Goal: Find specific page/section: Find specific page/section

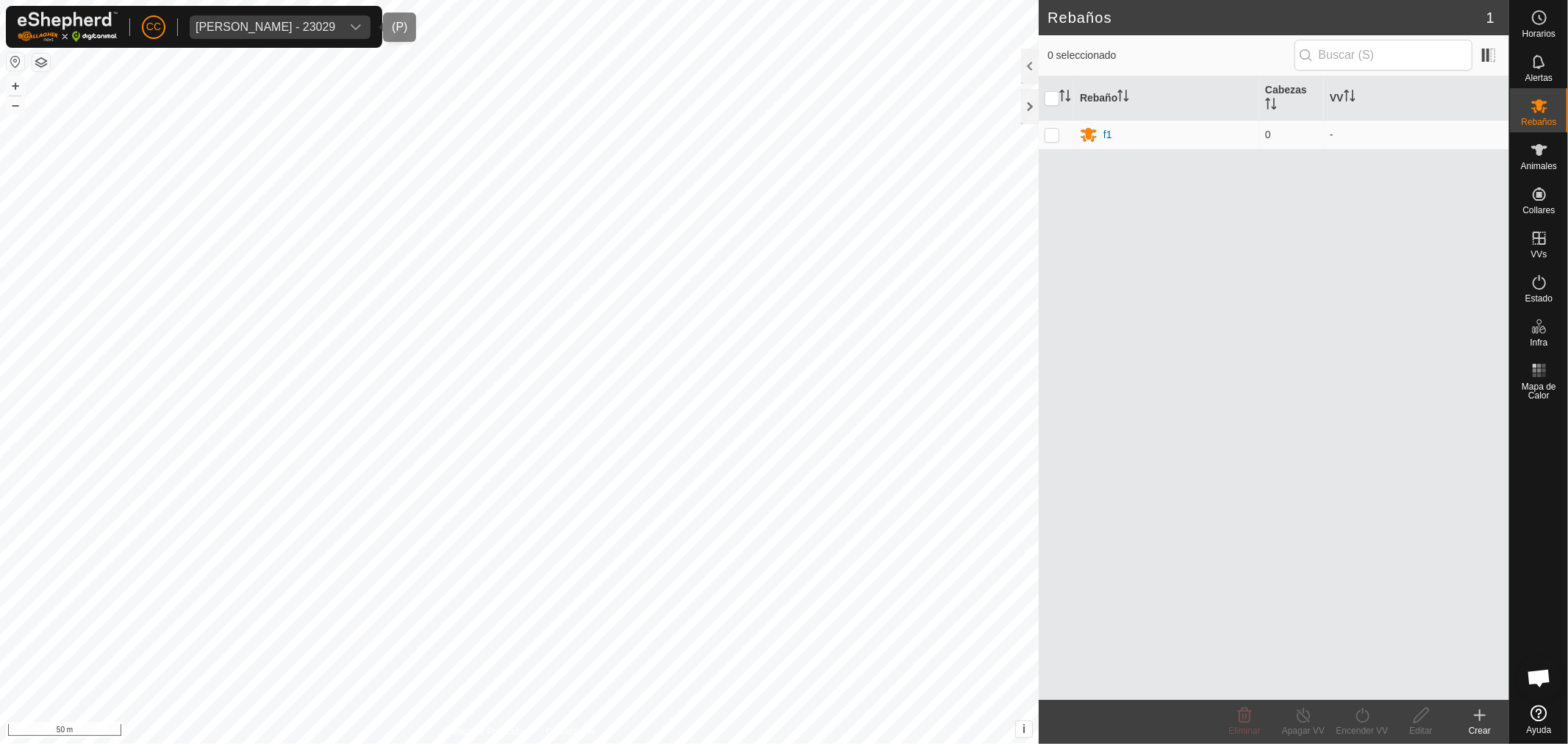
click at [285, 21] on div "[PERSON_NAME] - 23029" at bounding box center [266, 27] width 140 height 12
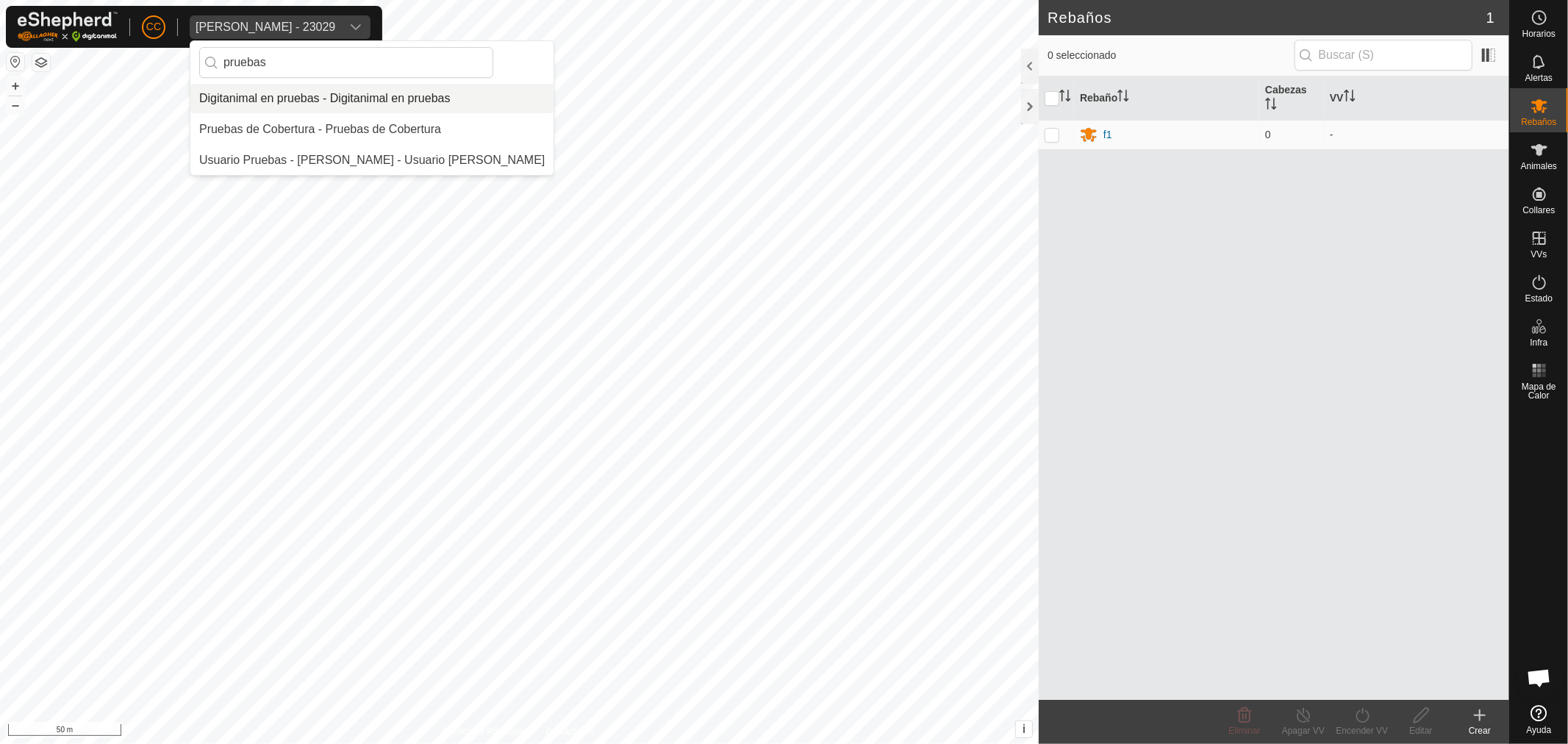
type input "pruebas"
click at [296, 100] on li "Digitanimal en pruebas - Digitanimal en pruebas" at bounding box center [371, 98] width 363 height 30
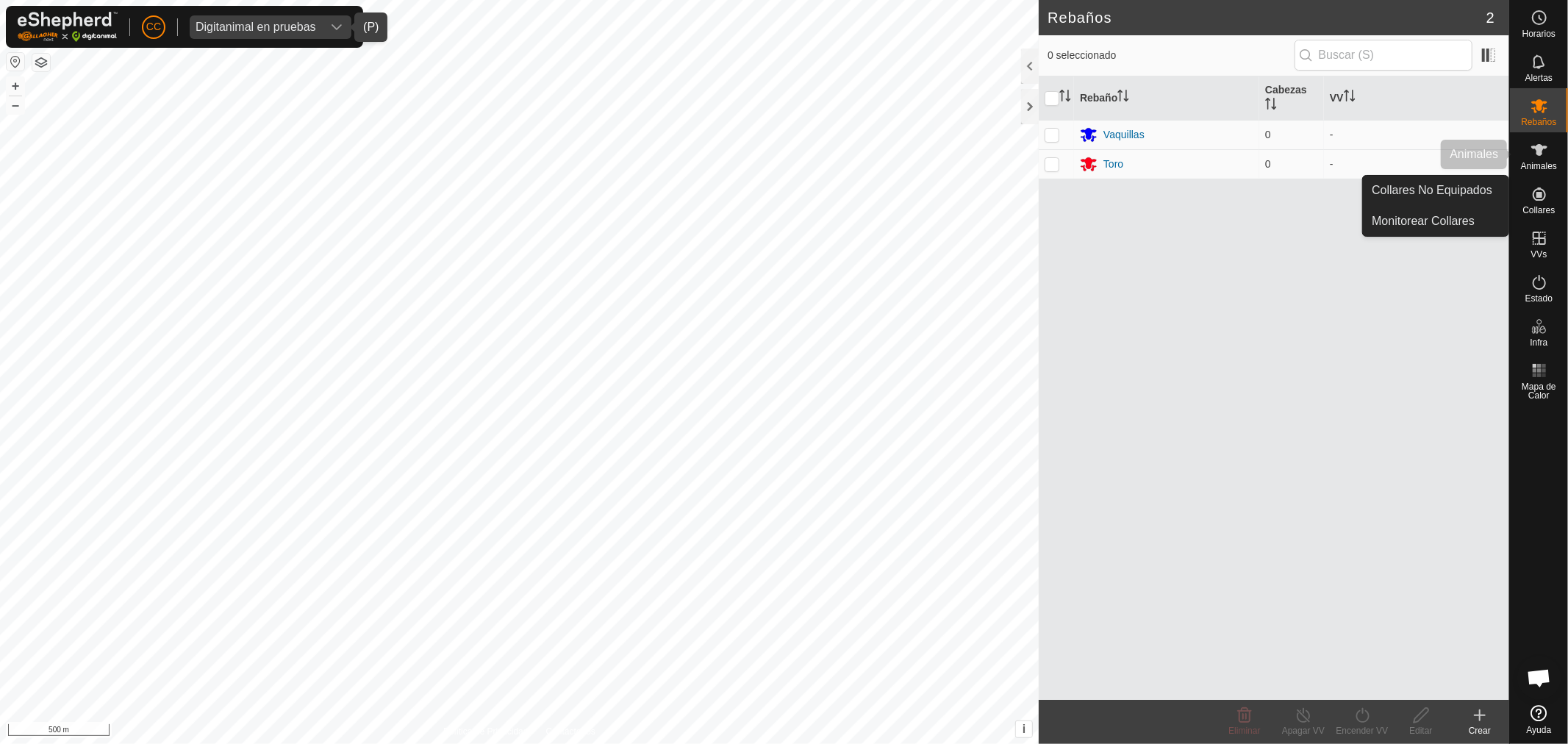
drag, startPoint x: 1536, startPoint y: 175, endPoint x: 1552, endPoint y: 217, distance: 44.9
click at [1552, 217] on div "Collares" at bounding box center [1538, 199] width 58 height 44
click at [1538, 191] on icon at bounding box center [1539, 193] width 18 height 18
drag, startPoint x: 1456, startPoint y: 191, endPoint x: 1441, endPoint y: 196, distance: 15.8
click at [1454, 192] on link "Collares No Equipados" at bounding box center [1435, 190] width 146 height 30
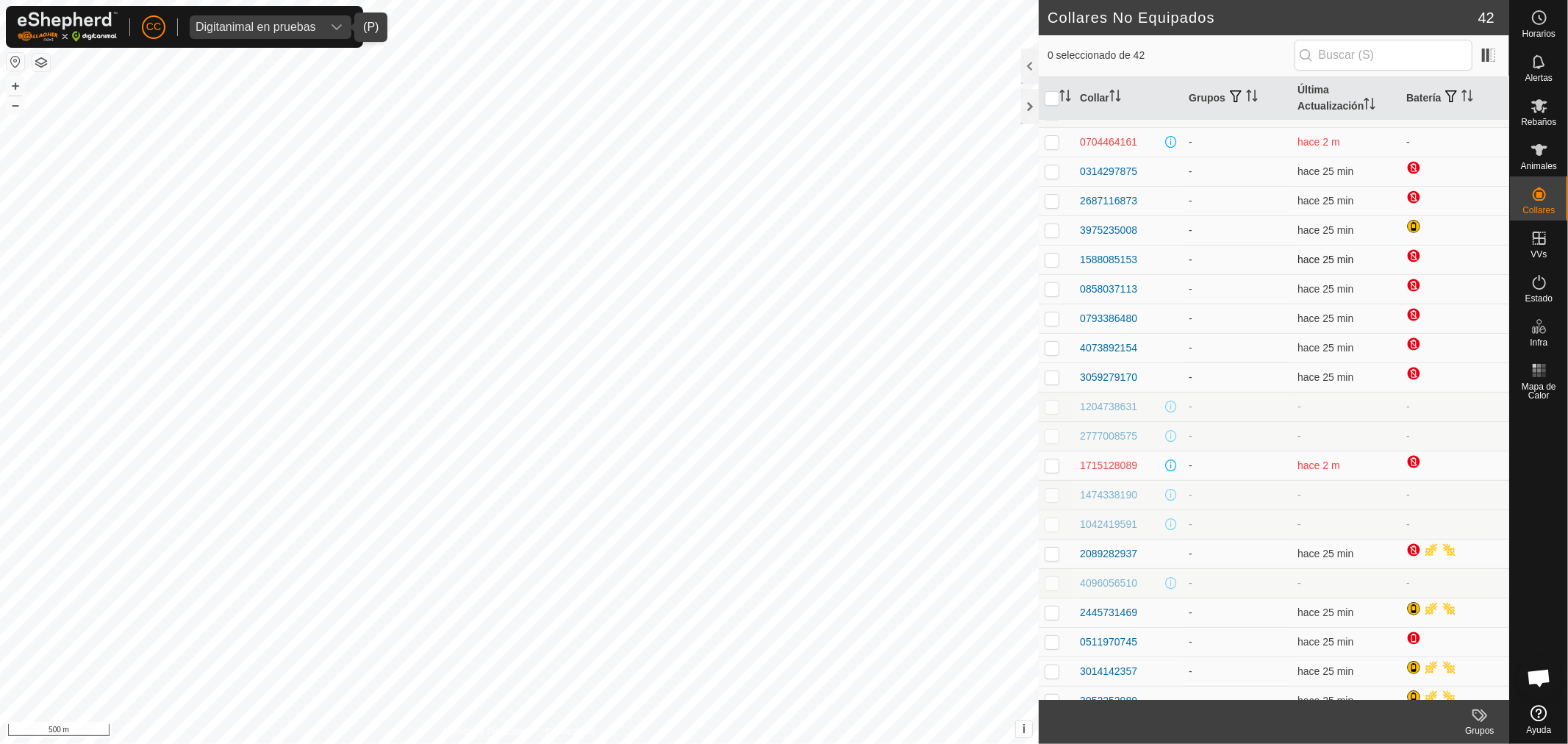
scroll to position [82, 0]
click at [1311, 84] on th "Última Actualización" at bounding box center [1346, 99] width 109 height 44
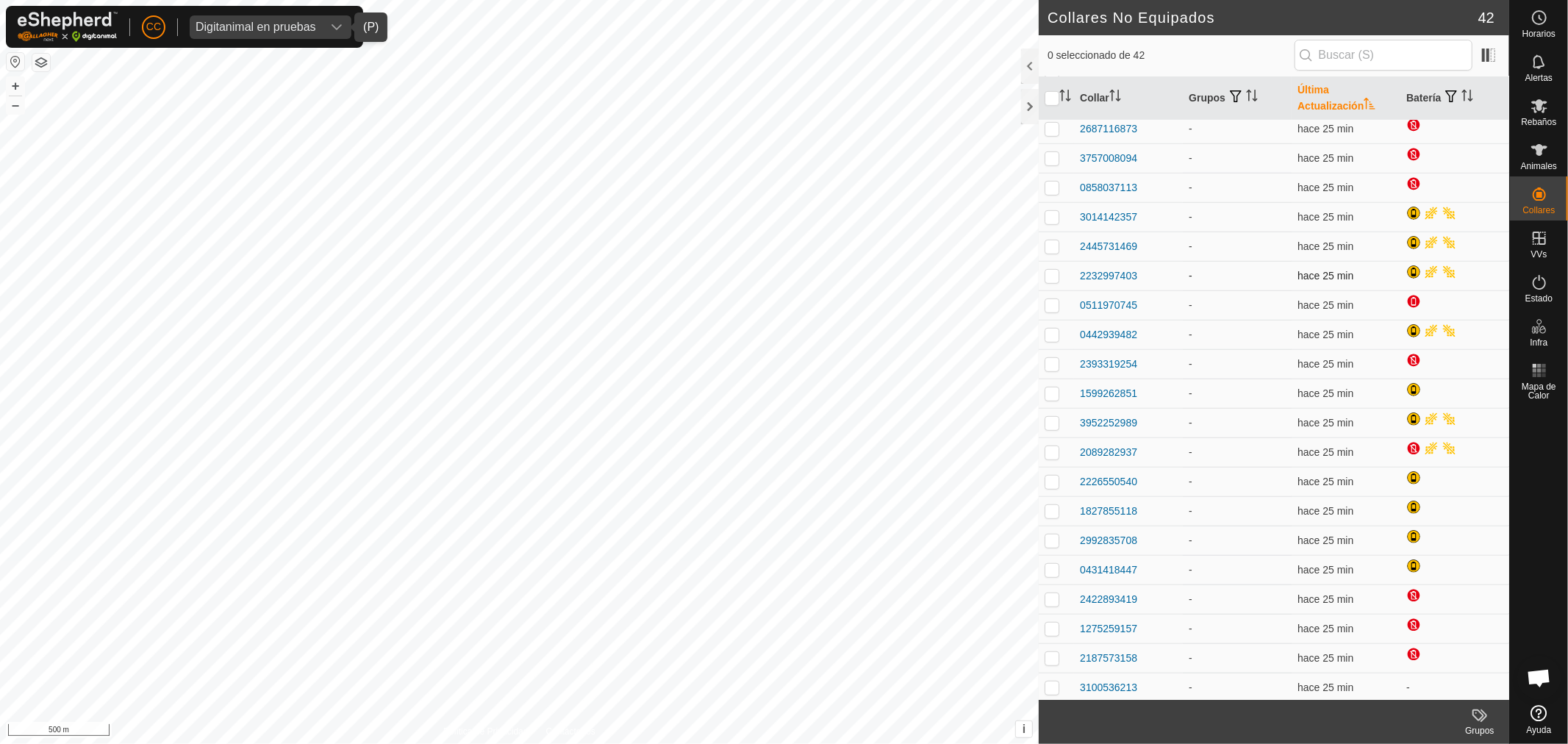
scroll to position [656, 0]
drag, startPoint x: 1151, startPoint y: 683, endPoint x: 1074, endPoint y: 680, distance: 77.1
click at [1074, 680] on td "3100536213" at bounding box center [1129, 684] width 109 height 30
copy div "3100536213"
click at [1052, 682] on p-checkbox at bounding box center [1051, 684] width 14 height 12
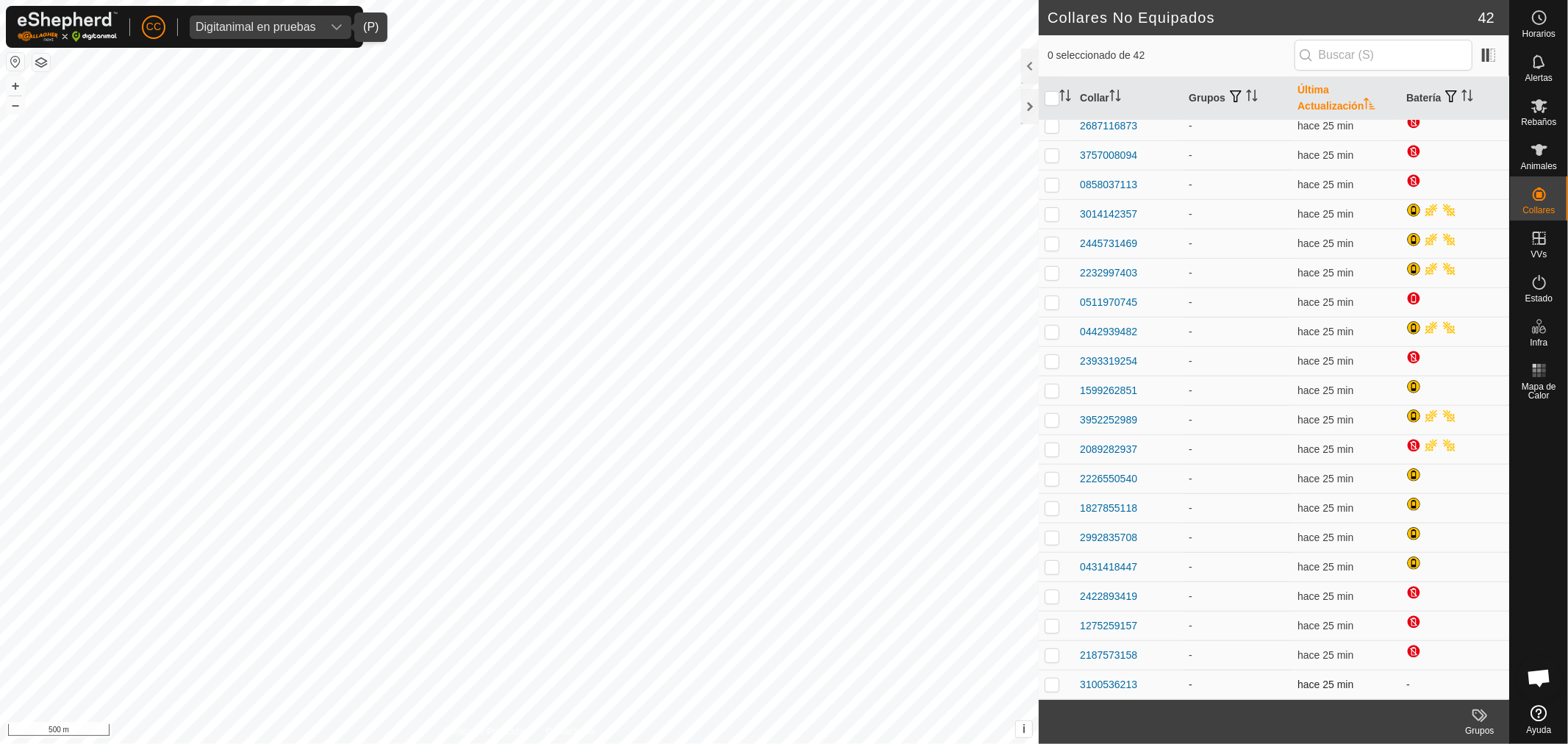
checkbox input "true"
drag, startPoint x: 1140, startPoint y: 685, endPoint x: 1083, endPoint y: 691, distance: 57.3
click at [1083, 691] on div "3100536213" at bounding box center [1129, 685] width 97 height 15
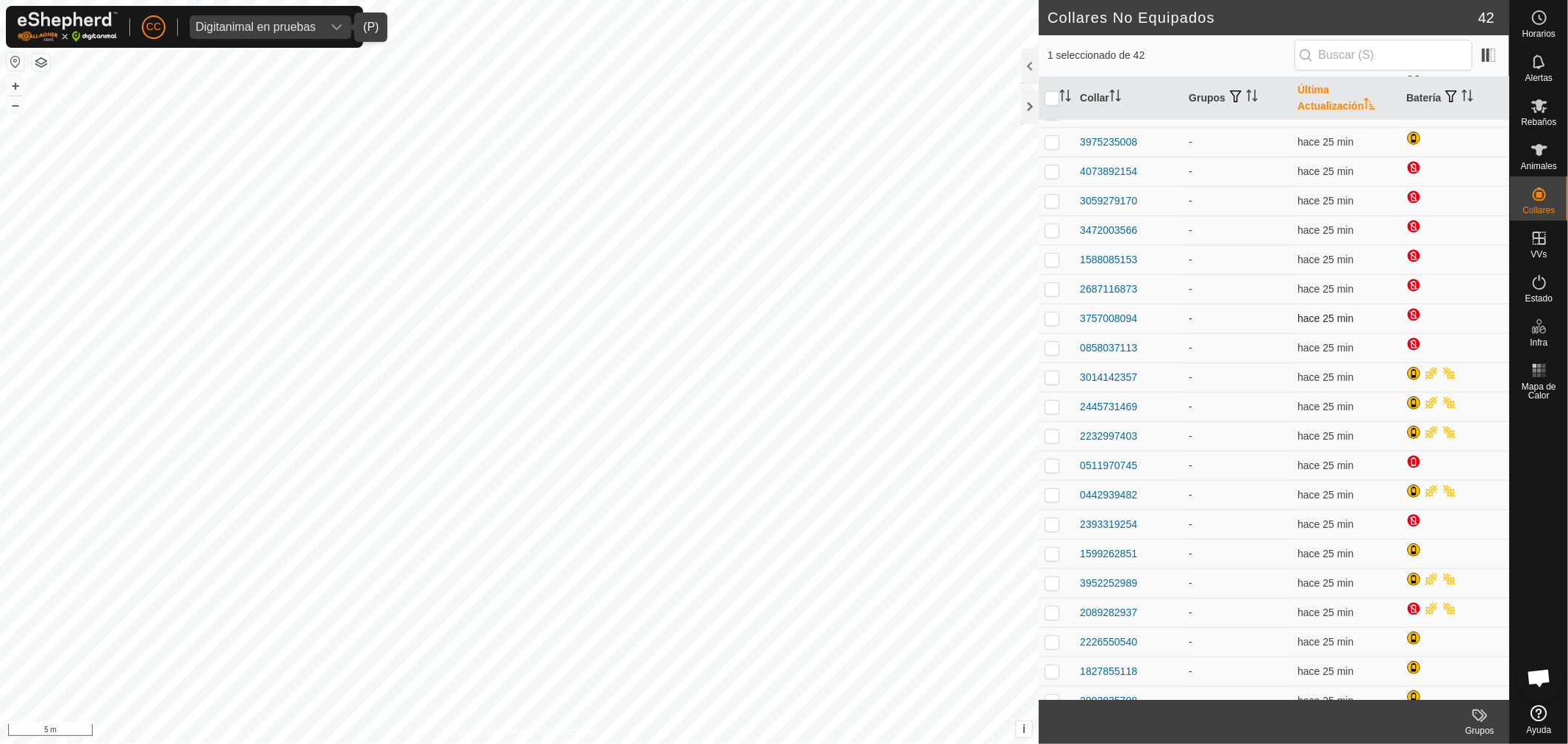
scroll to position [329, 0]
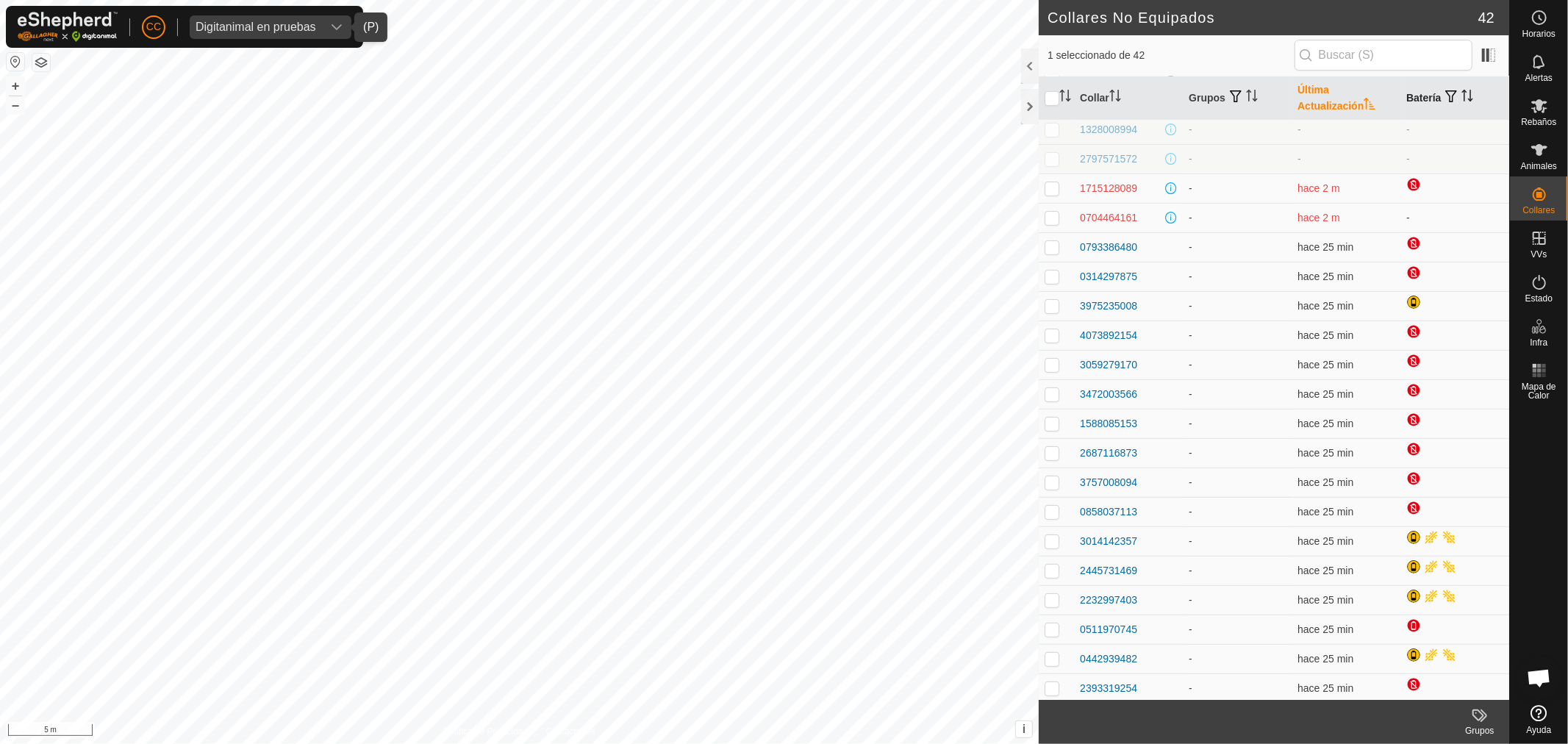
click at [1400, 96] on th "Batería" at bounding box center [1455, 99] width 109 height 44
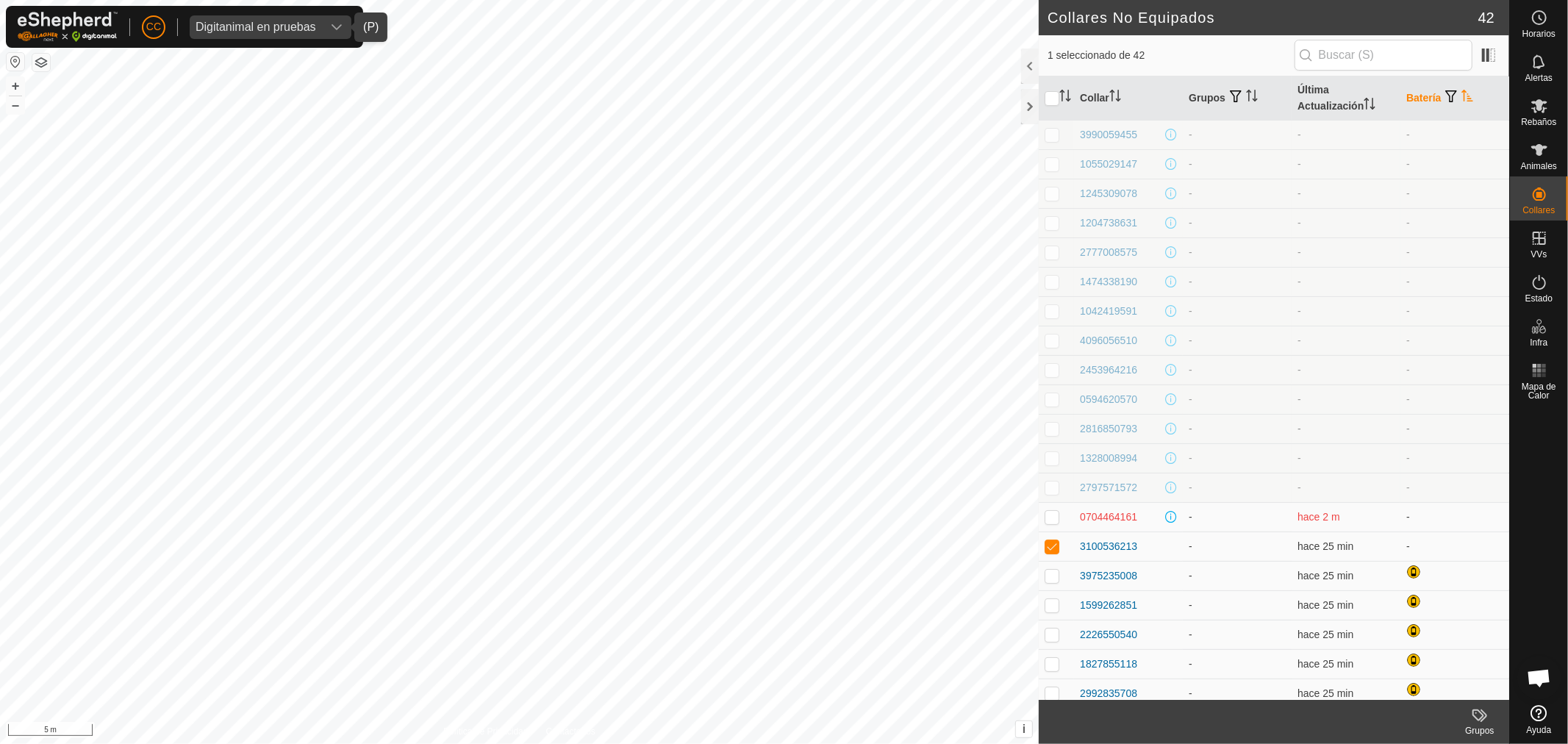
scroll to position [245, 0]
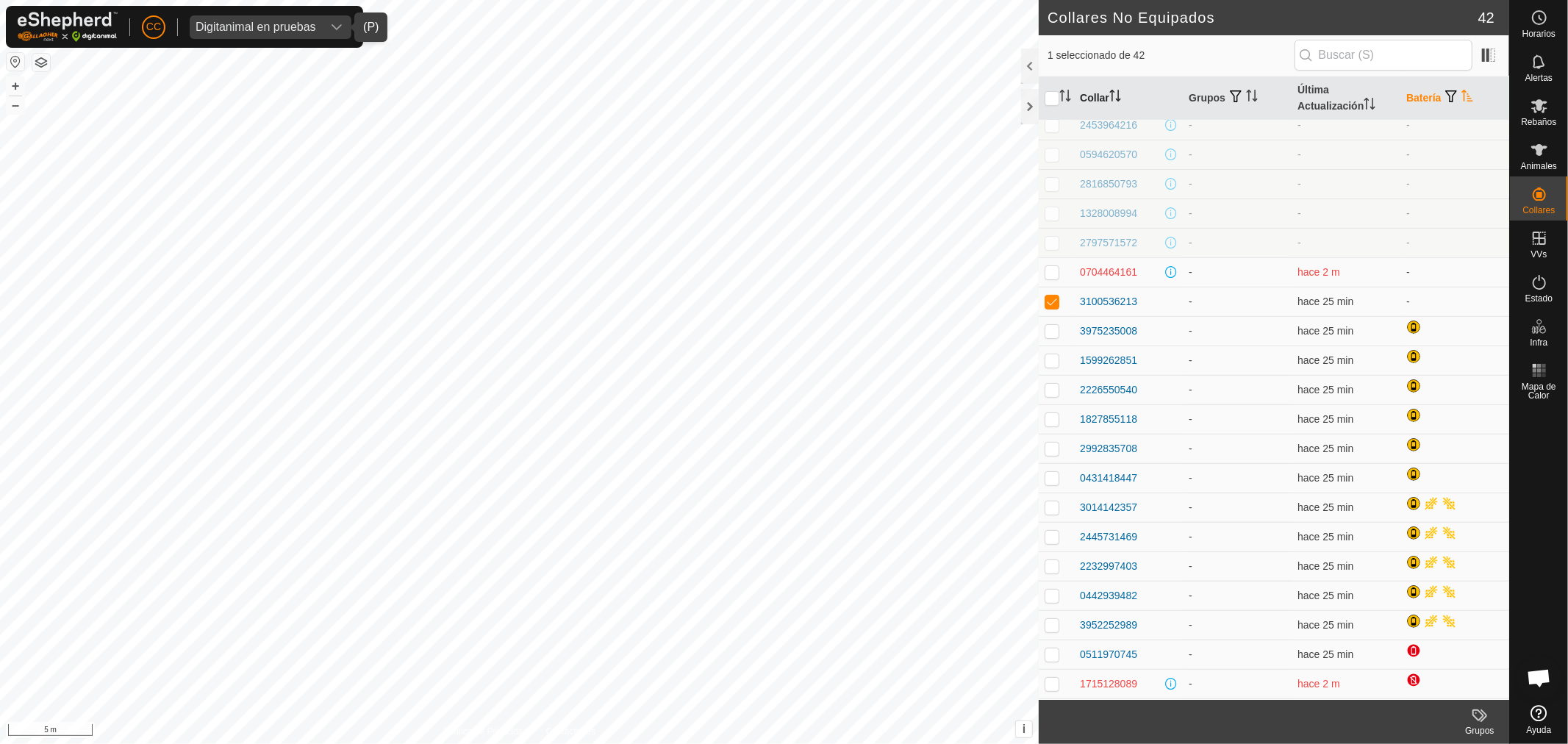
click at [1122, 108] on th "Collar" at bounding box center [1129, 99] width 109 height 44
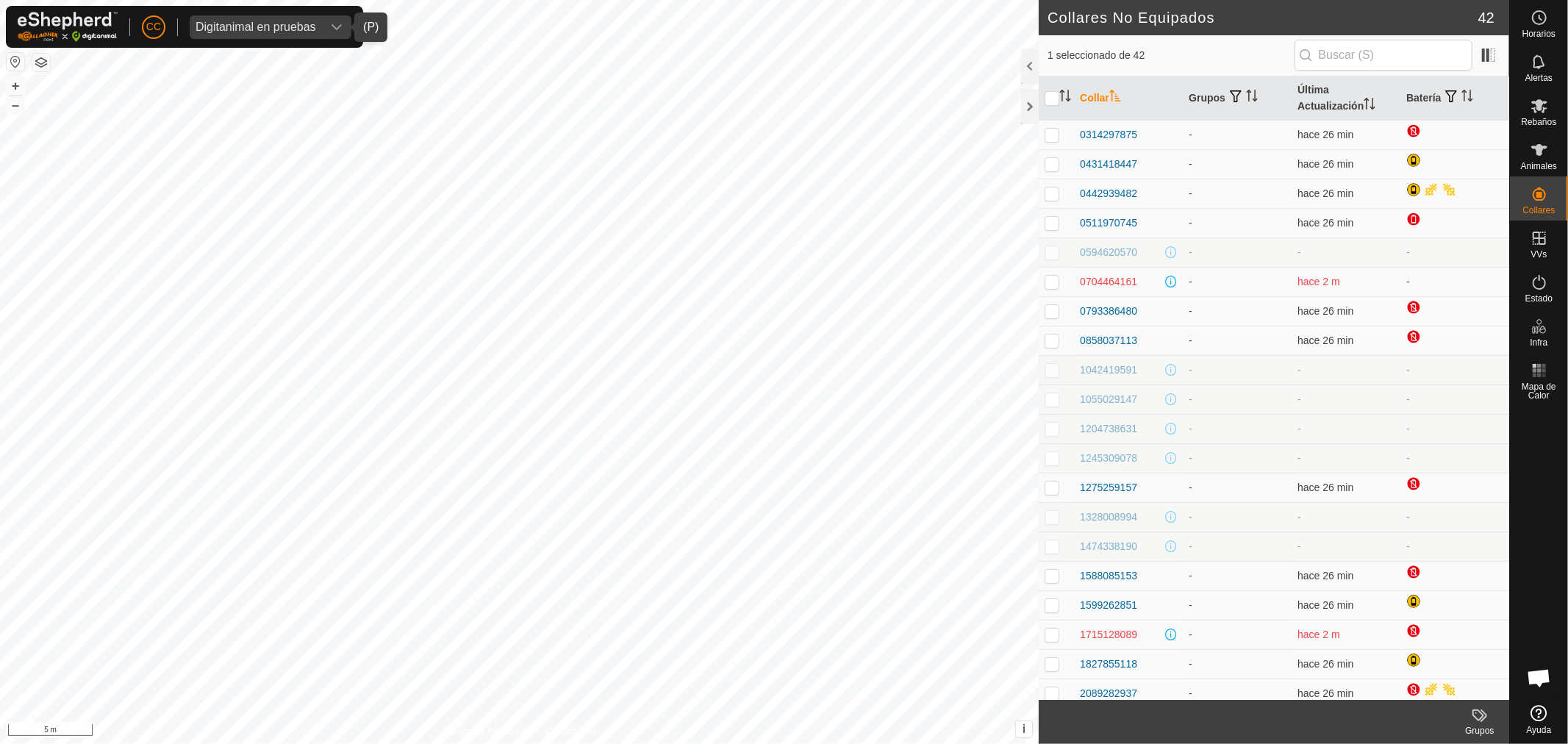
click at [1114, 93] on icon "Activar para ordenar" at bounding box center [1114, 95] width 11 height 12
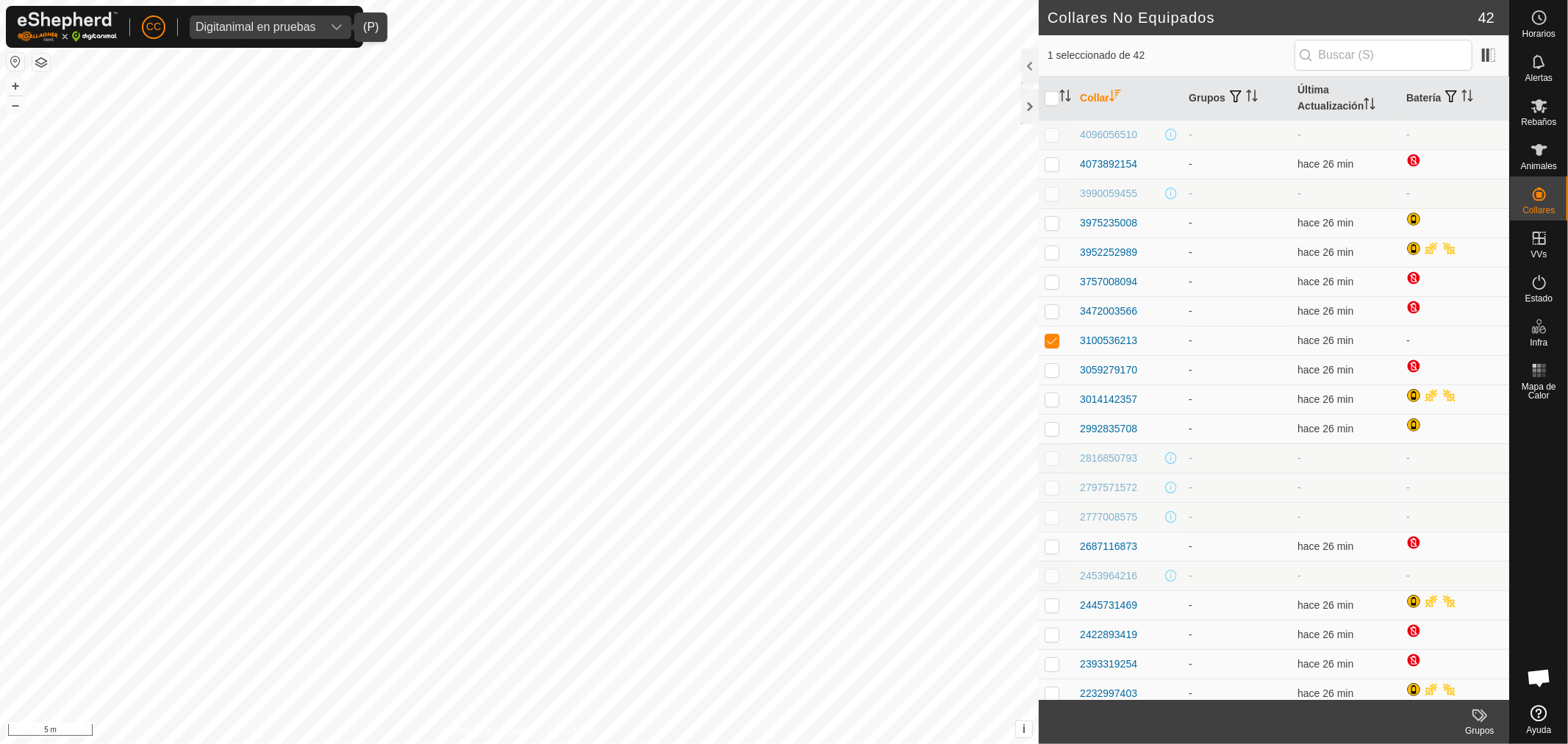
click at [1114, 93] on icon "Activar para ordenar" at bounding box center [1114, 95] width 11 height 12
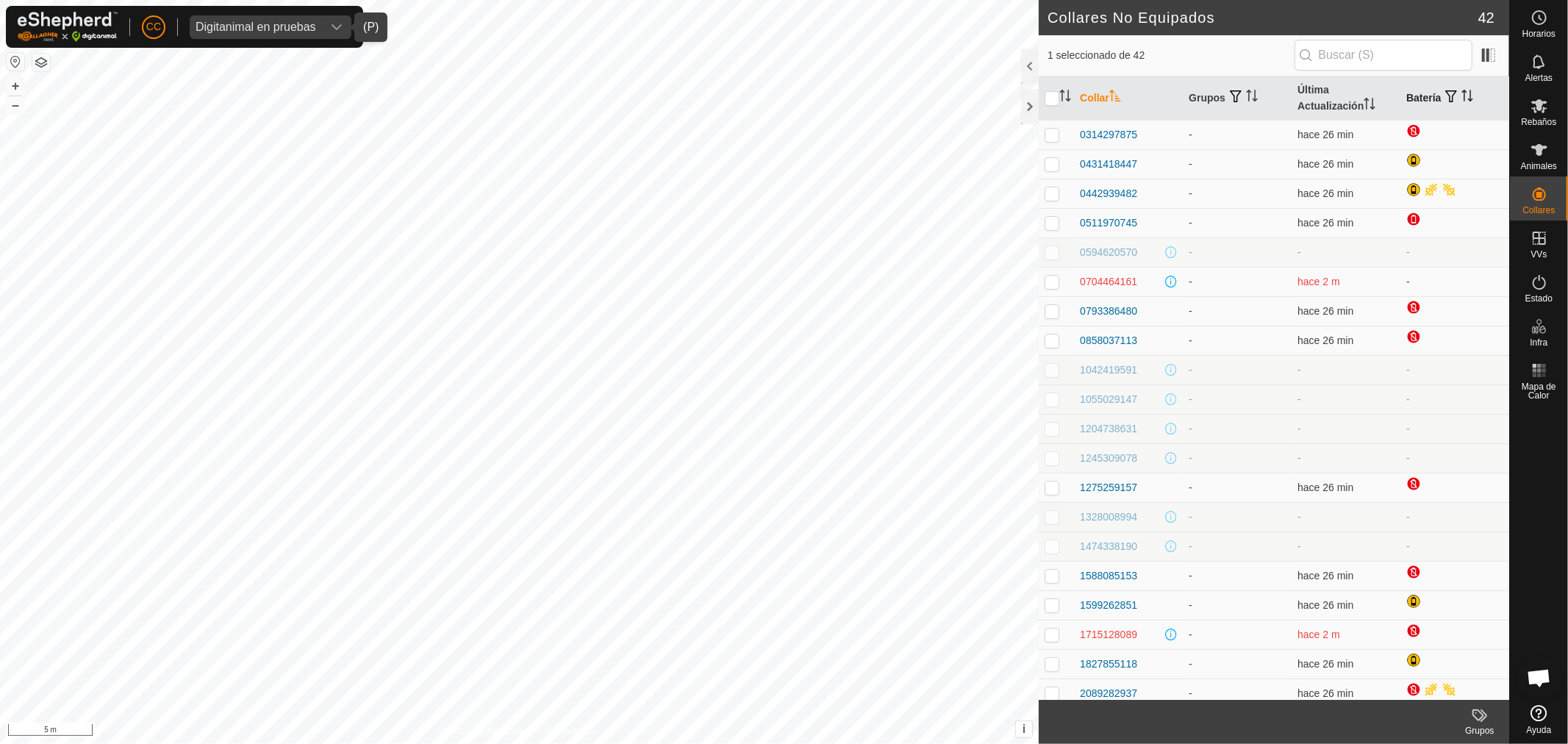
click at [1405, 97] on th "Batería" at bounding box center [1455, 99] width 109 height 44
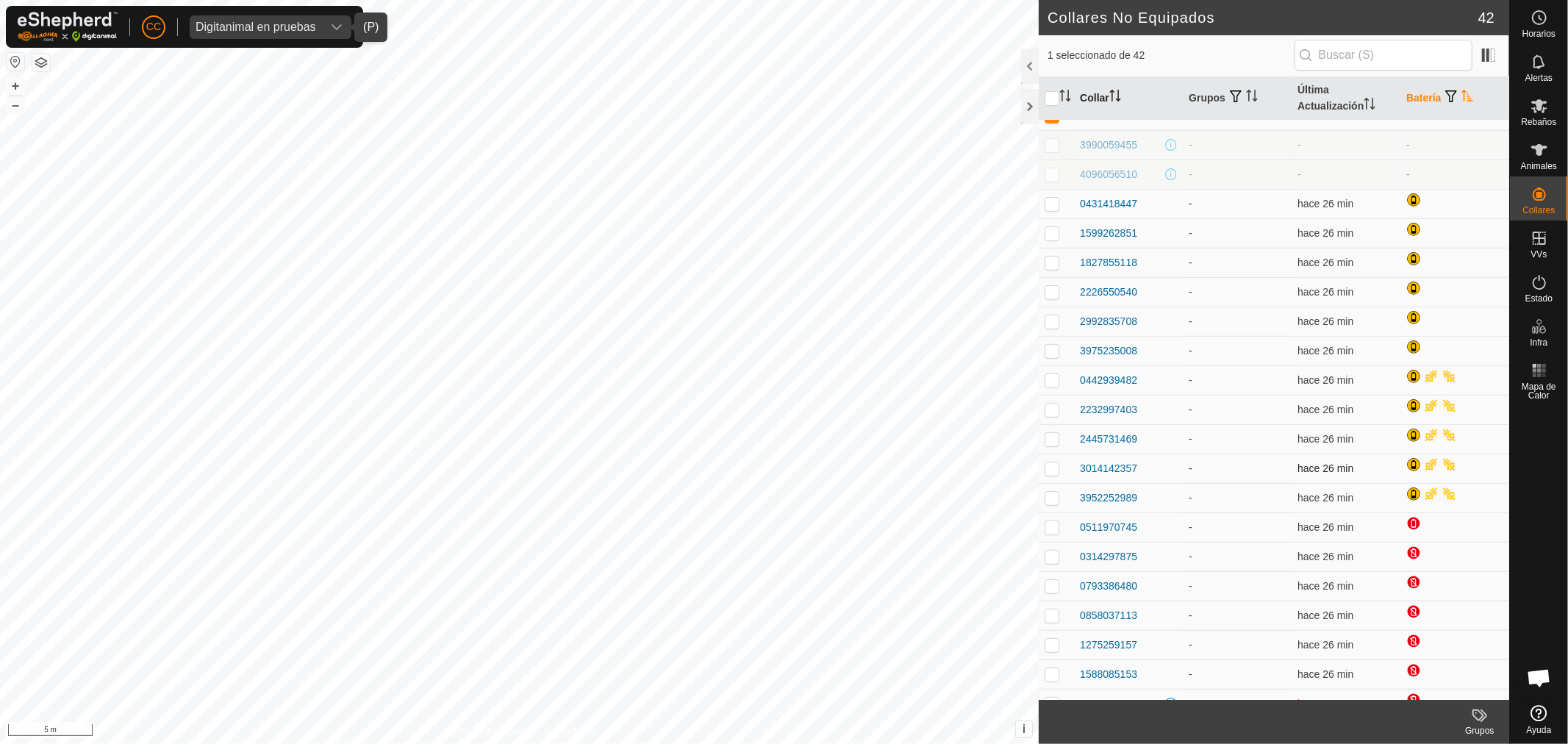
scroll to position [408, 0]
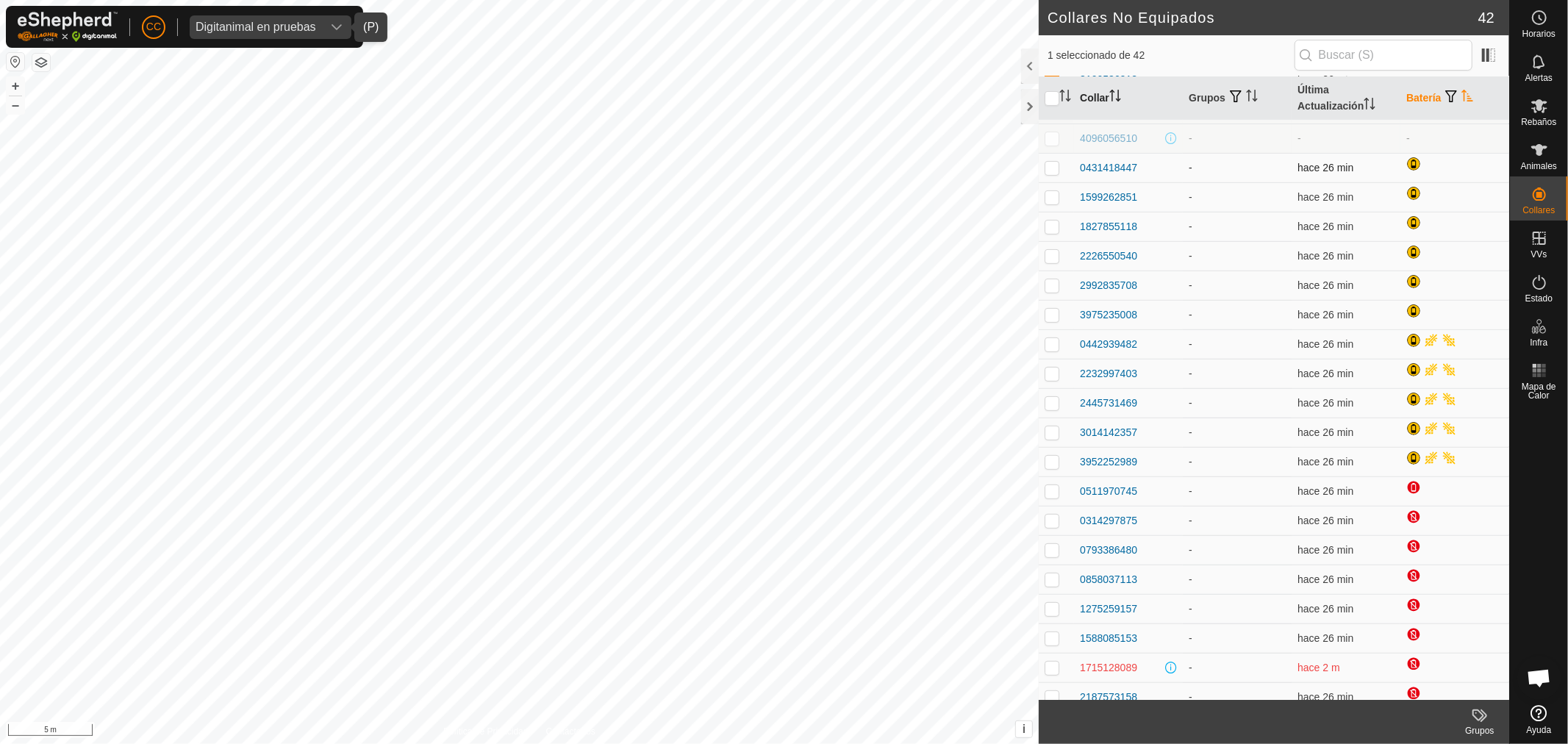
drag, startPoint x: 1145, startPoint y: 159, endPoint x: 1059, endPoint y: 164, distance: 86.1
click at [1059, 164] on tr "0431418447 - hace 26 min" at bounding box center [1273, 167] width 470 height 30
copy div "0431418447"
drag, startPoint x: 1145, startPoint y: 199, endPoint x: 1078, endPoint y: 195, distance: 67.1
click at [1078, 195] on td "1599262851" at bounding box center [1129, 197] width 109 height 30
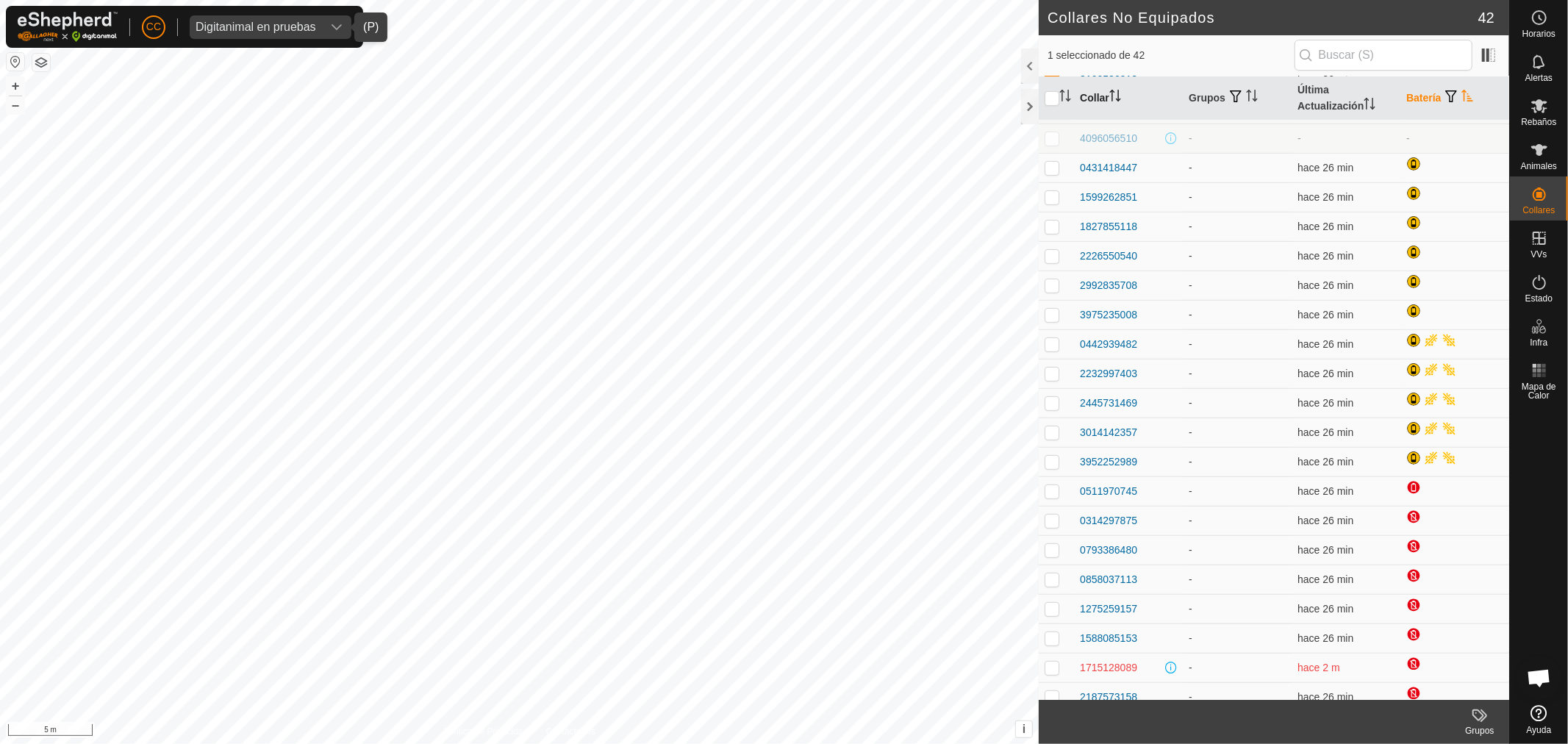
copy div "1599262851"
click at [1149, 189] on td "1599262851" at bounding box center [1129, 197] width 109 height 30
copy div "1599262851"
drag, startPoint x: 1137, startPoint y: 226, endPoint x: 1070, endPoint y: 226, distance: 67.0
click at [1070, 226] on tr "1827855118 - hace 27 min" at bounding box center [1273, 227] width 470 height 30
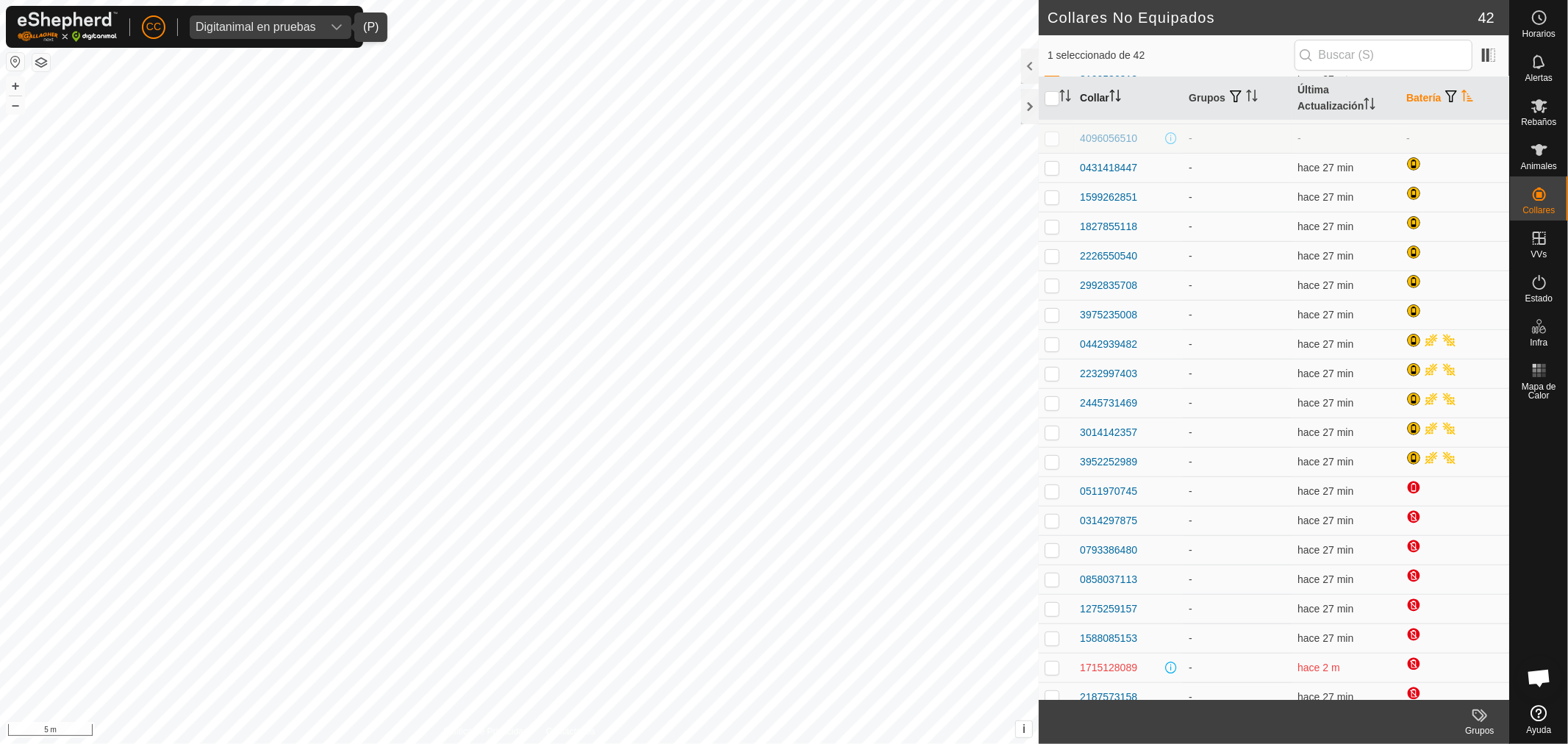
copy div "1827855118"
drag, startPoint x: 1145, startPoint y: 251, endPoint x: 1069, endPoint y: 267, distance: 77.7
click at [1070, 262] on tr "2226550540 - hace 27 min" at bounding box center [1273, 256] width 470 height 30
copy div "2226550540"
drag, startPoint x: 1149, startPoint y: 284, endPoint x: 1070, endPoint y: 291, distance: 79.3
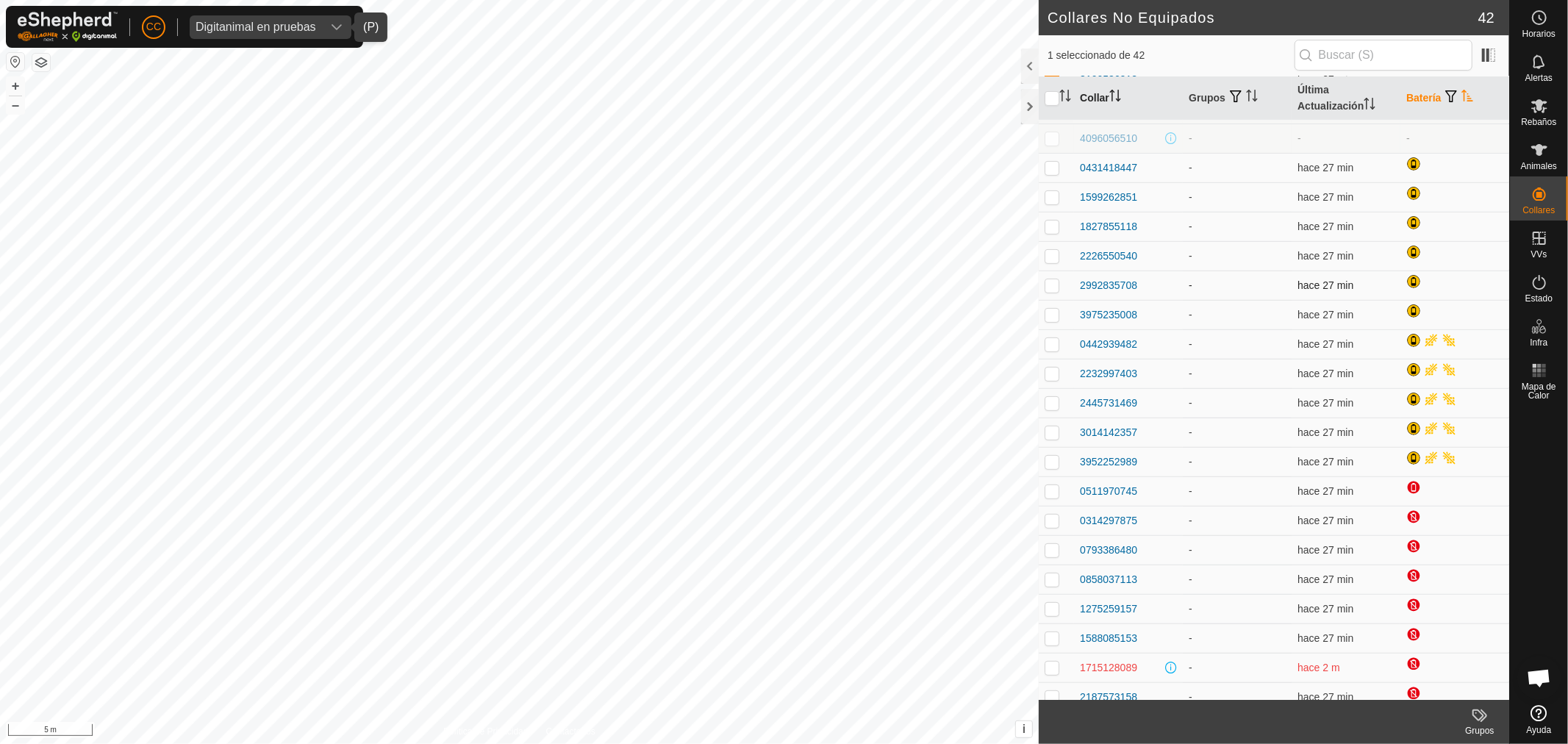
click at [1070, 291] on tr "2992835708 - hace 27 min" at bounding box center [1273, 285] width 470 height 30
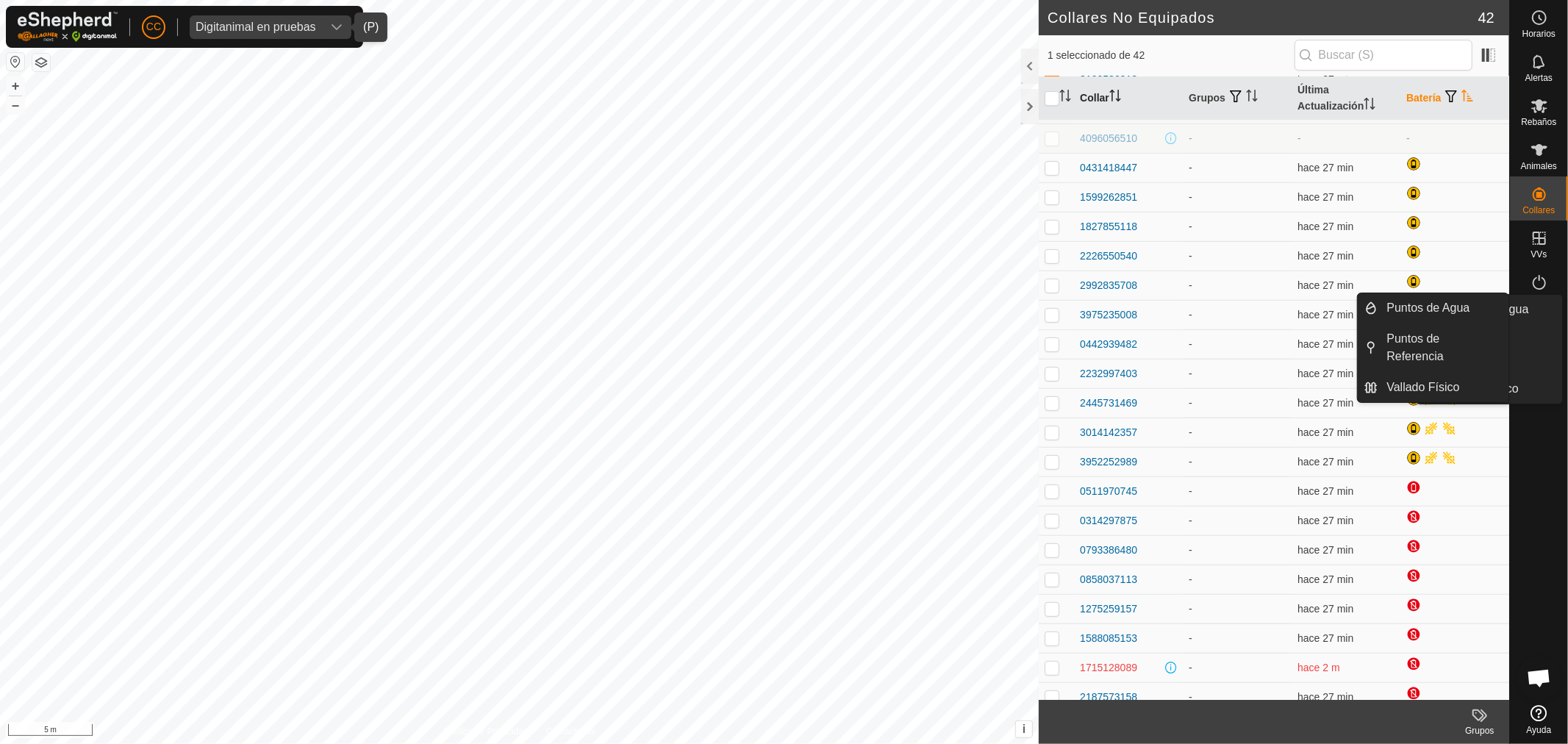
copy div "2992835708"
drag, startPoint x: 1145, startPoint y: 314, endPoint x: 1077, endPoint y: 314, distance: 68.0
click at [1078, 314] on td "3975235008" at bounding box center [1129, 314] width 109 height 30
copy div "3975235008"
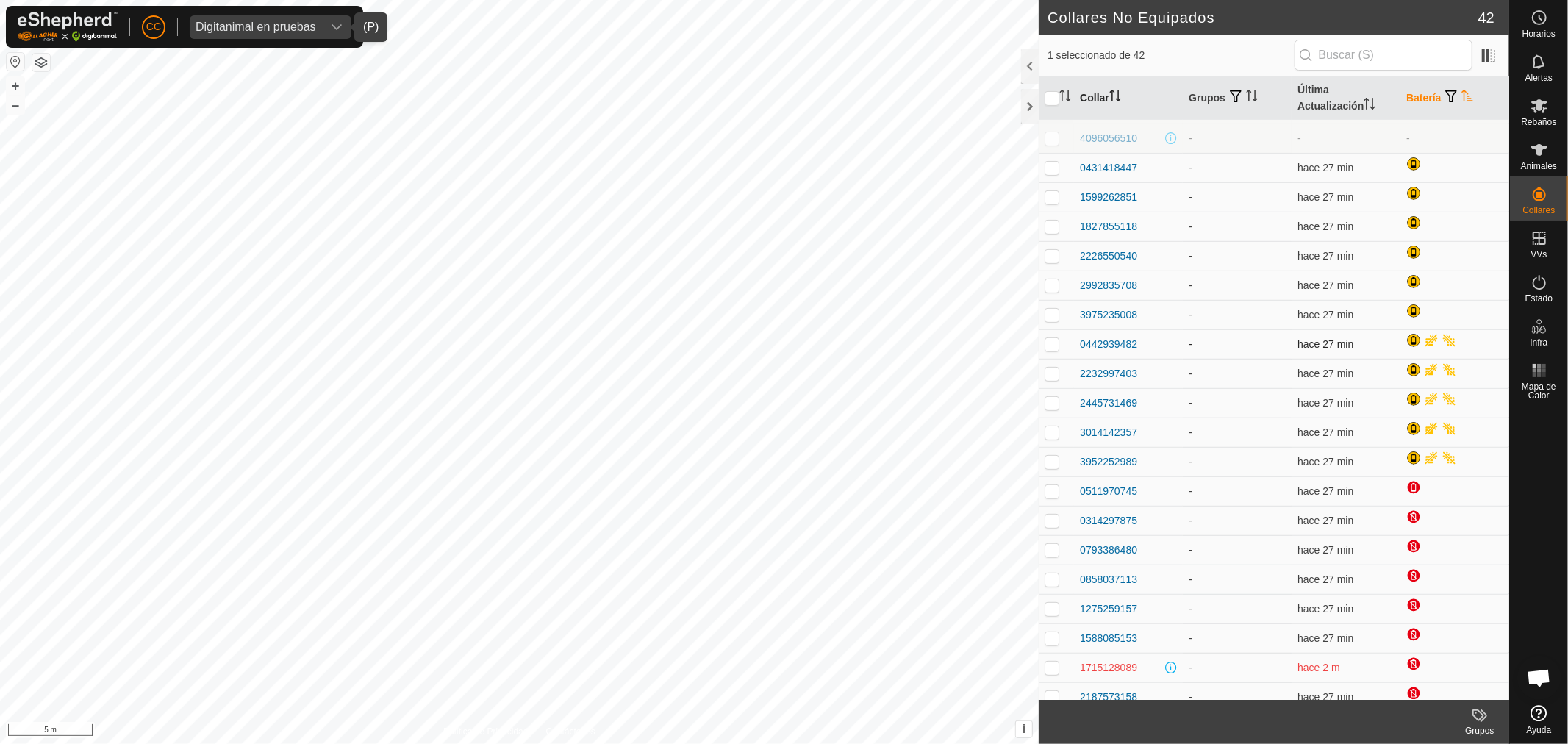
drag, startPoint x: 1145, startPoint y: 336, endPoint x: 1068, endPoint y: 342, distance: 77.2
click at [1068, 342] on tr "0442939482 - hace 27 min" at bounding box center [1273, 344] width 470 height 30
copy div "0442939482"
drag, startPoint x: 1147, startPoint y: 369, endPoint x: 1556, endPoint y: 372, distance: 409.0
click at [1075, 372] on td "2232997403" at bounding box center [1129, 373] width 109 height 30
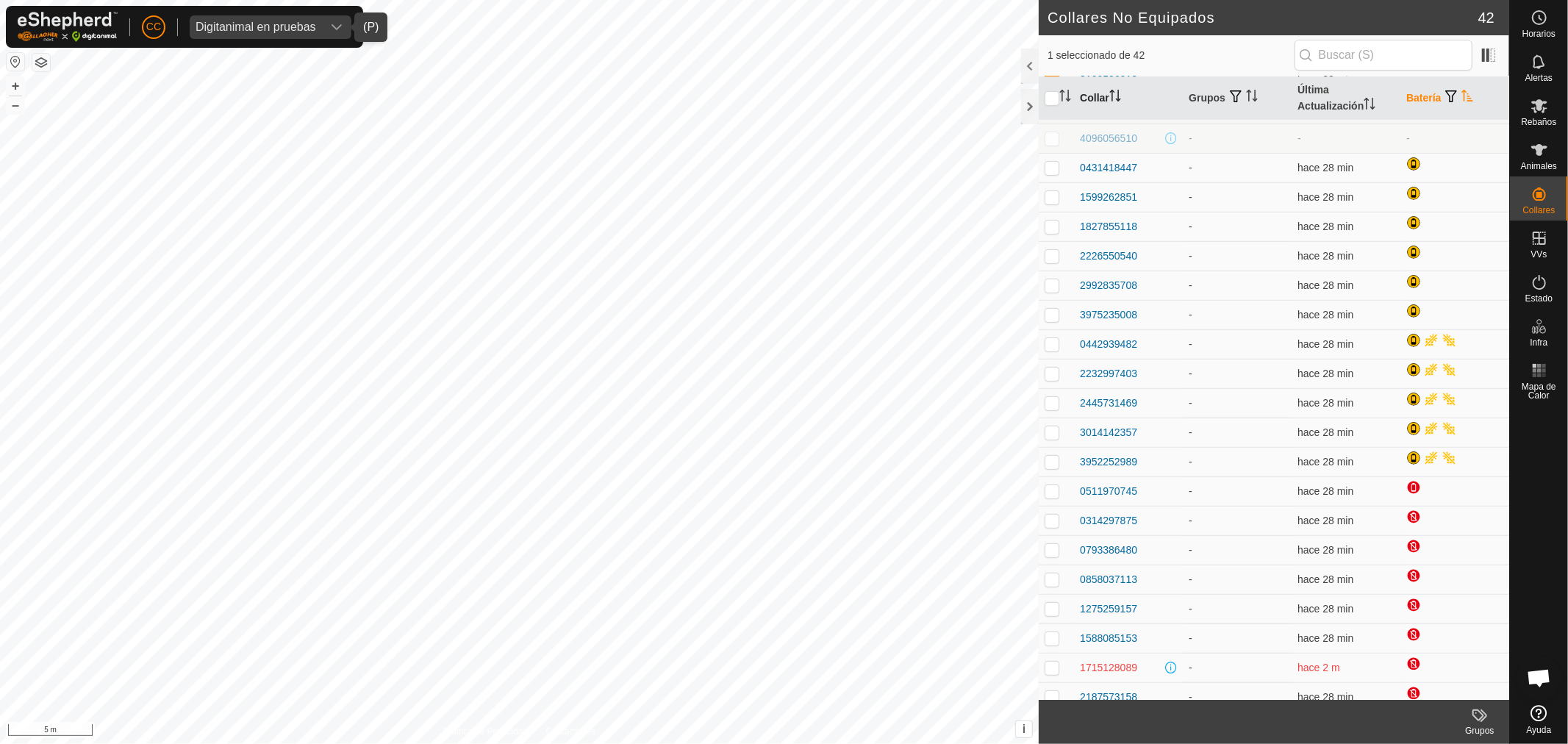
copy div "2232997403"
drag, startPoint x: 1151, startPoint y: 403, endPoint x: 1059, endPoint y: 403, distance: 92.0
click at [1059, 403] on tr "2445731469 - hace 28 min" at bounding box center [1273, 403] width 470 height 30
drag, startPoint x: 1151, startPoint y: 429, endPoint x: 1073, endPoint y: 429, distance: 78.0
click at [1073, 429] on tr "3014142357 - hace 28 min" at bounding box center [1273, 432] width 470 height 30
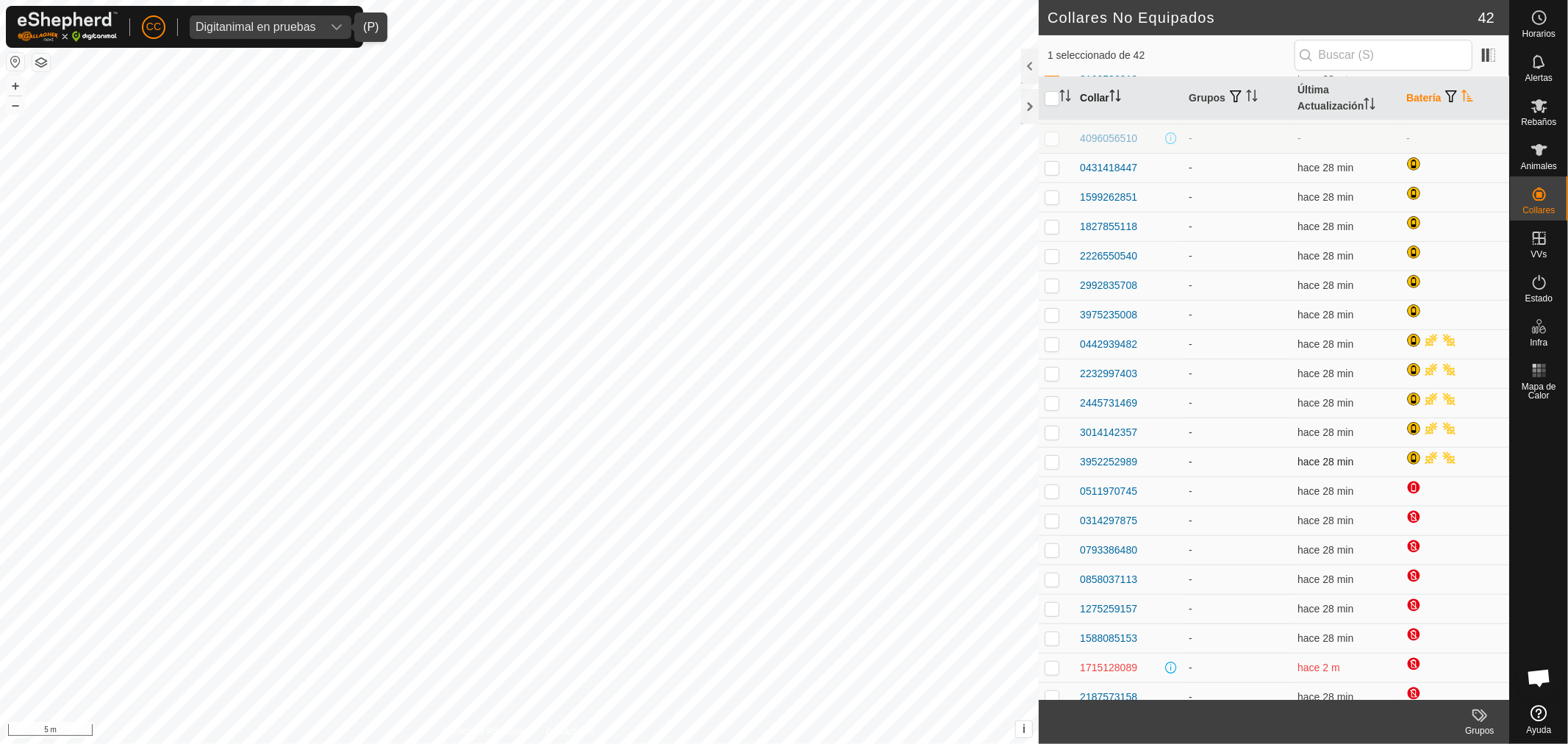
drag, startPoint x: 1134, startPoint y: 459, endPoint x: 1045, endPoint y: 466, distance: 89.3
click at [1045, 466] on tr "3952252989 - hace 28 min" at bounding box center [1273, 462] width 470 height 30
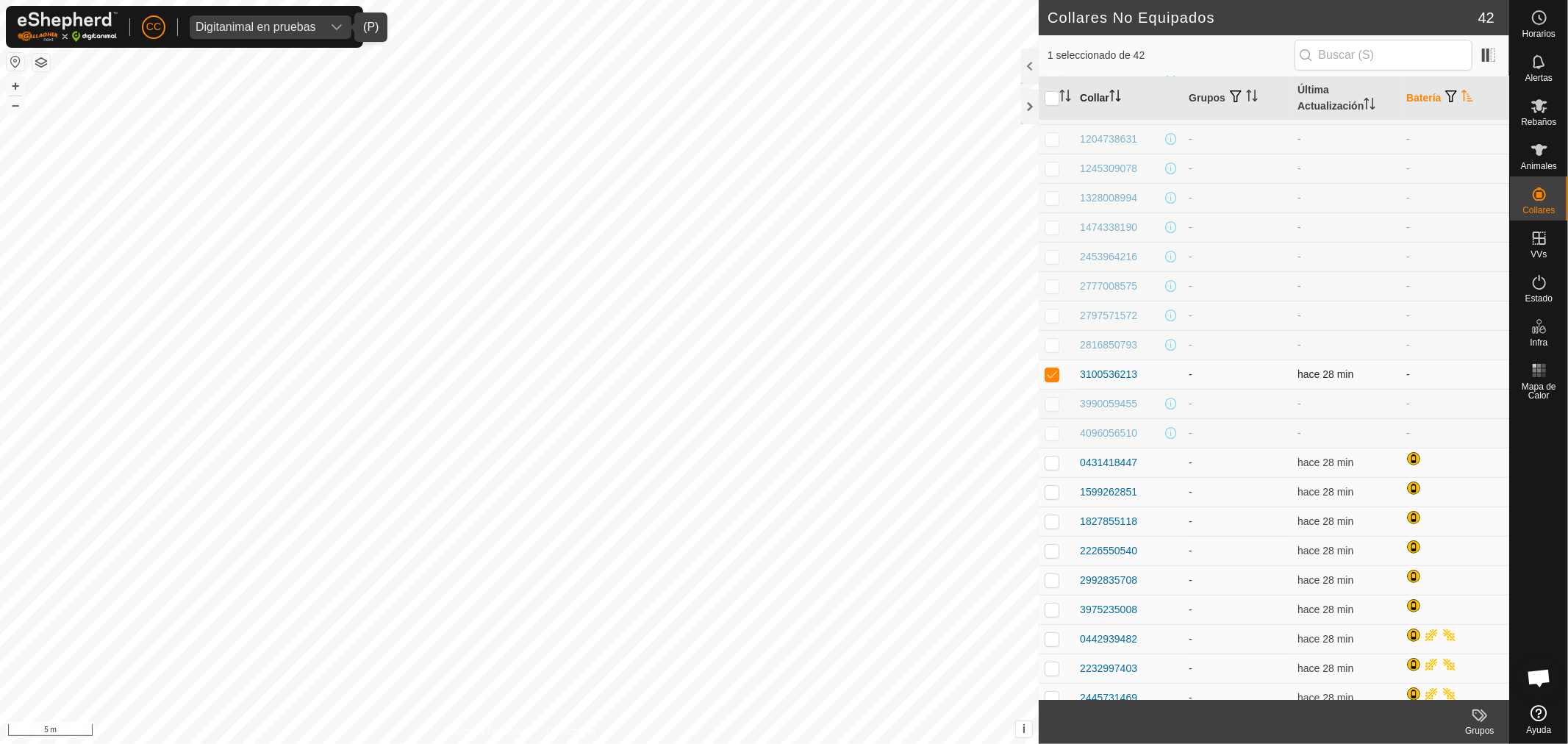
scroll to position [0, 0]
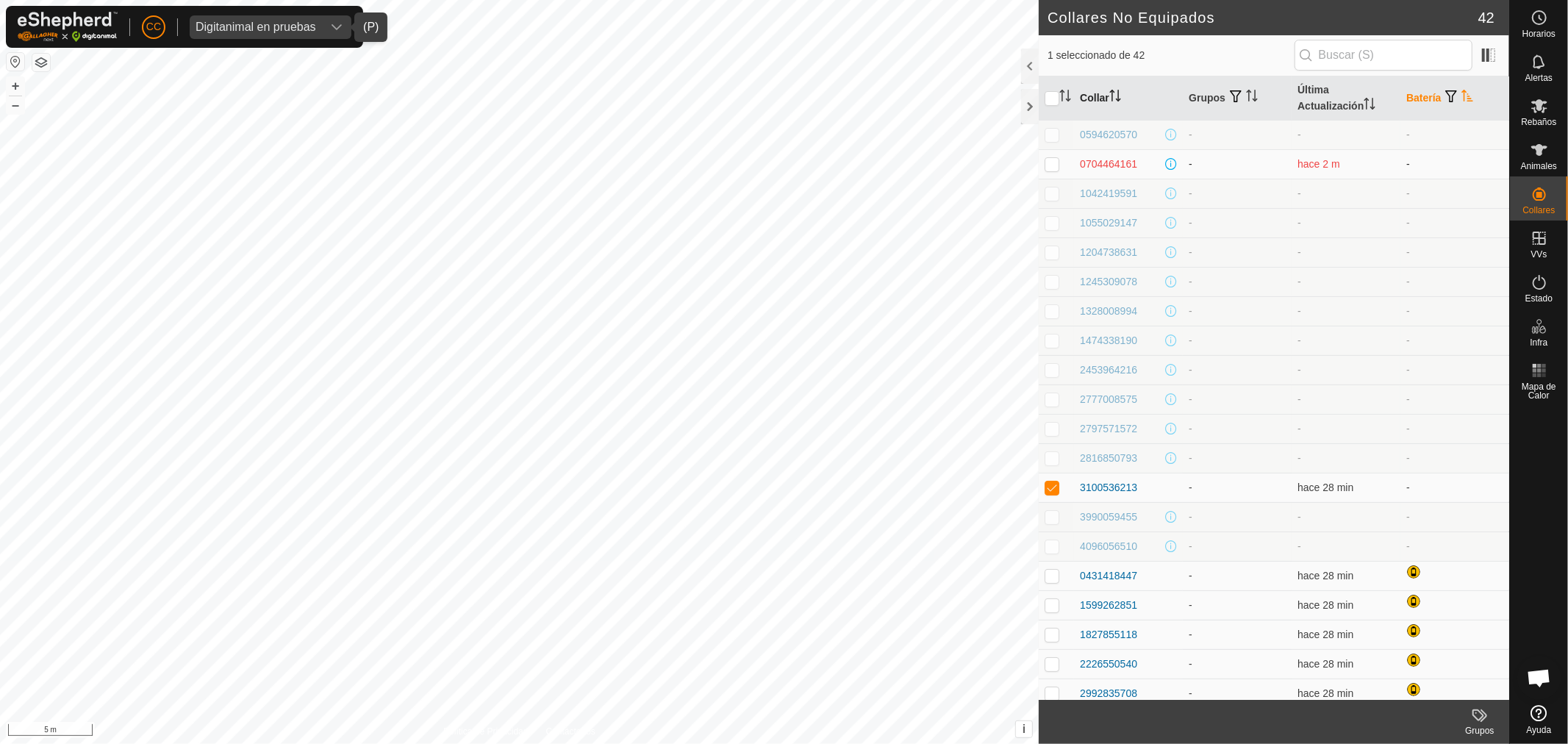
drag, startPoint x: 1142, startPoint y: 165, endPoint x: 1067, endPoint y: 170, distance: 75.2
click at [1067, 170] on tr "0704464161 - hace 2 m -" at bounding box center [1273, 164] width 470 height 30
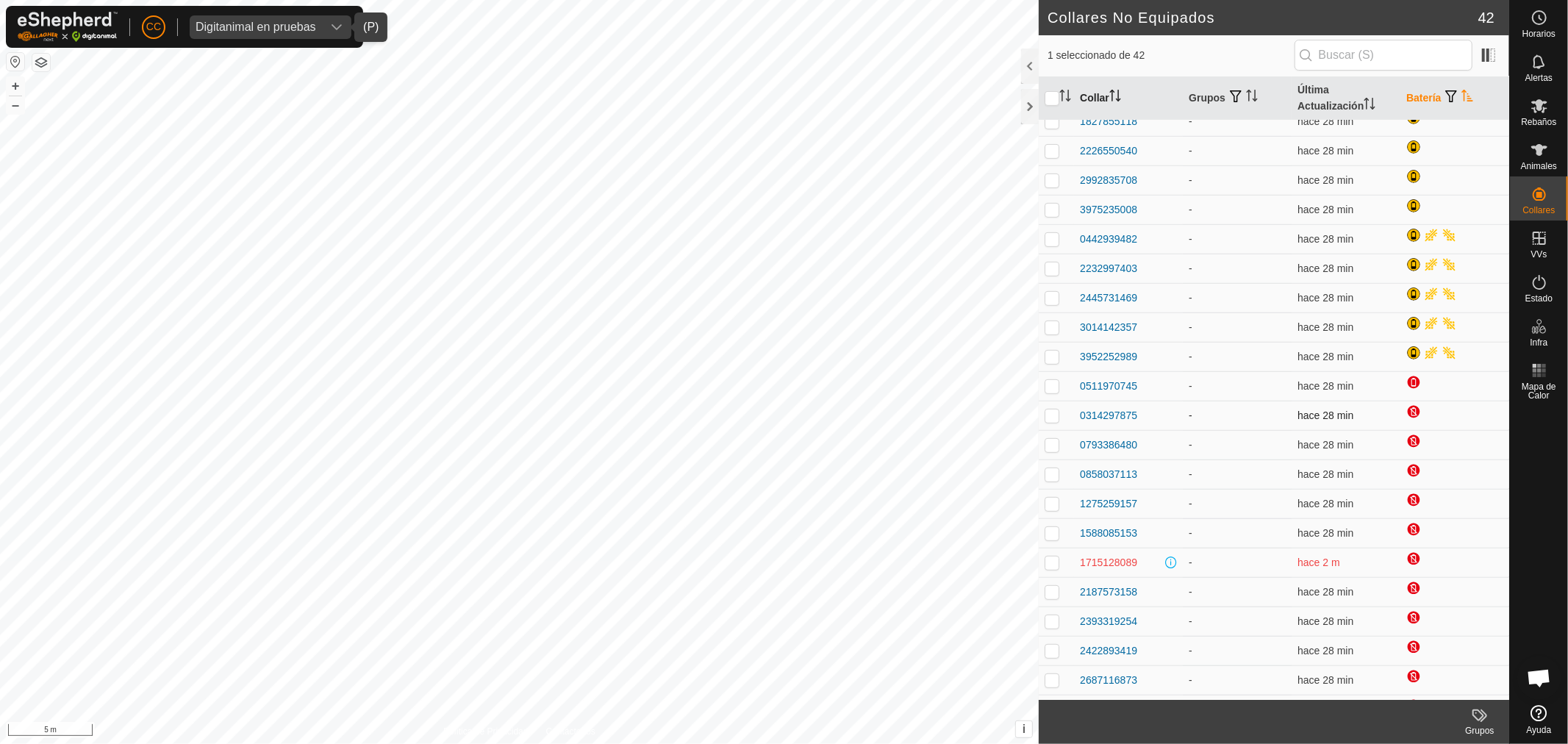
scroll to position [656, 0]
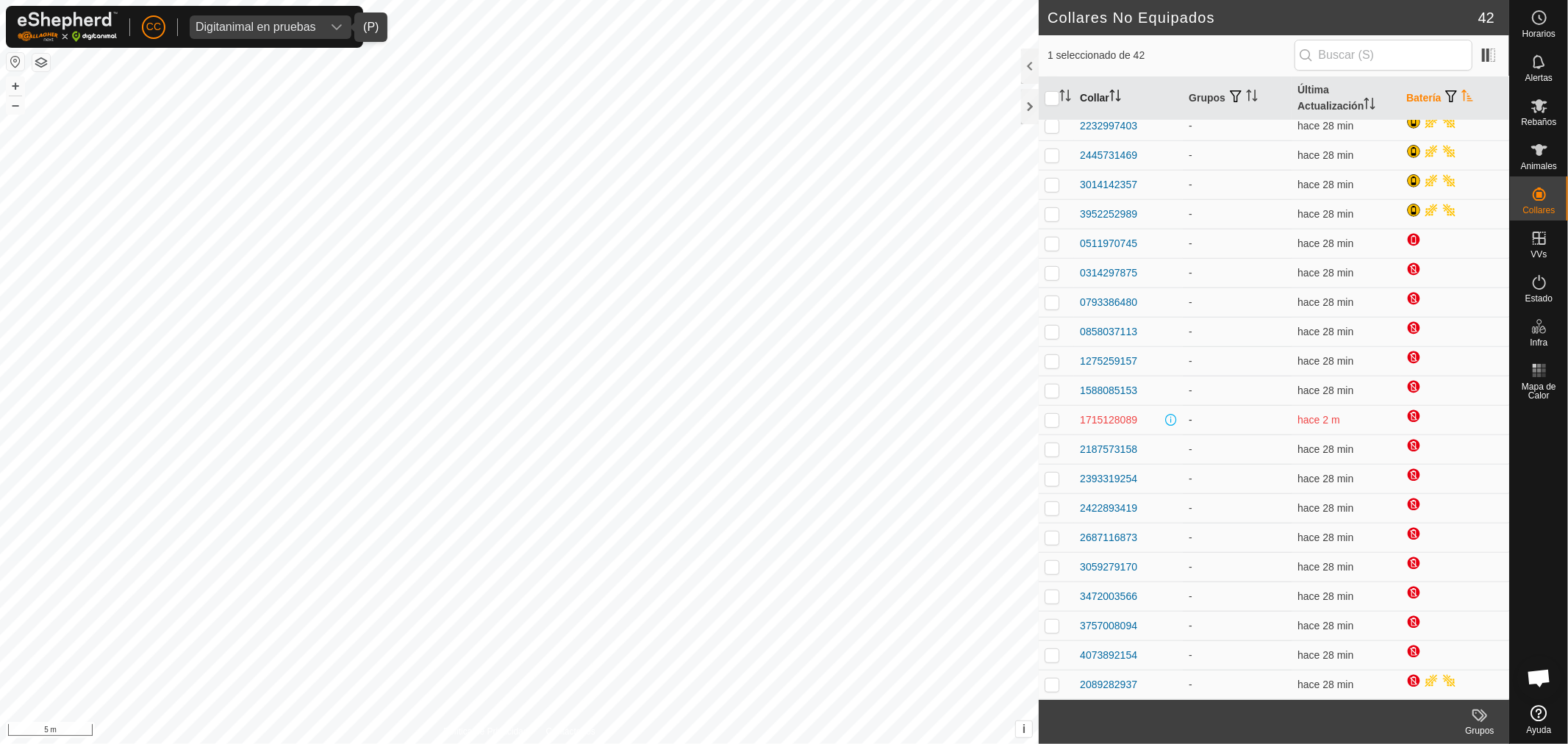
drag, startPoint x: 1143, startPoint y: 415, endPoint x: 1071, endPoint y: 418, distance: 72.1
click at [1071, 418] on tr "1715128089 - hace 2 m" at bounding box center [1273, 419] width 470 height 30
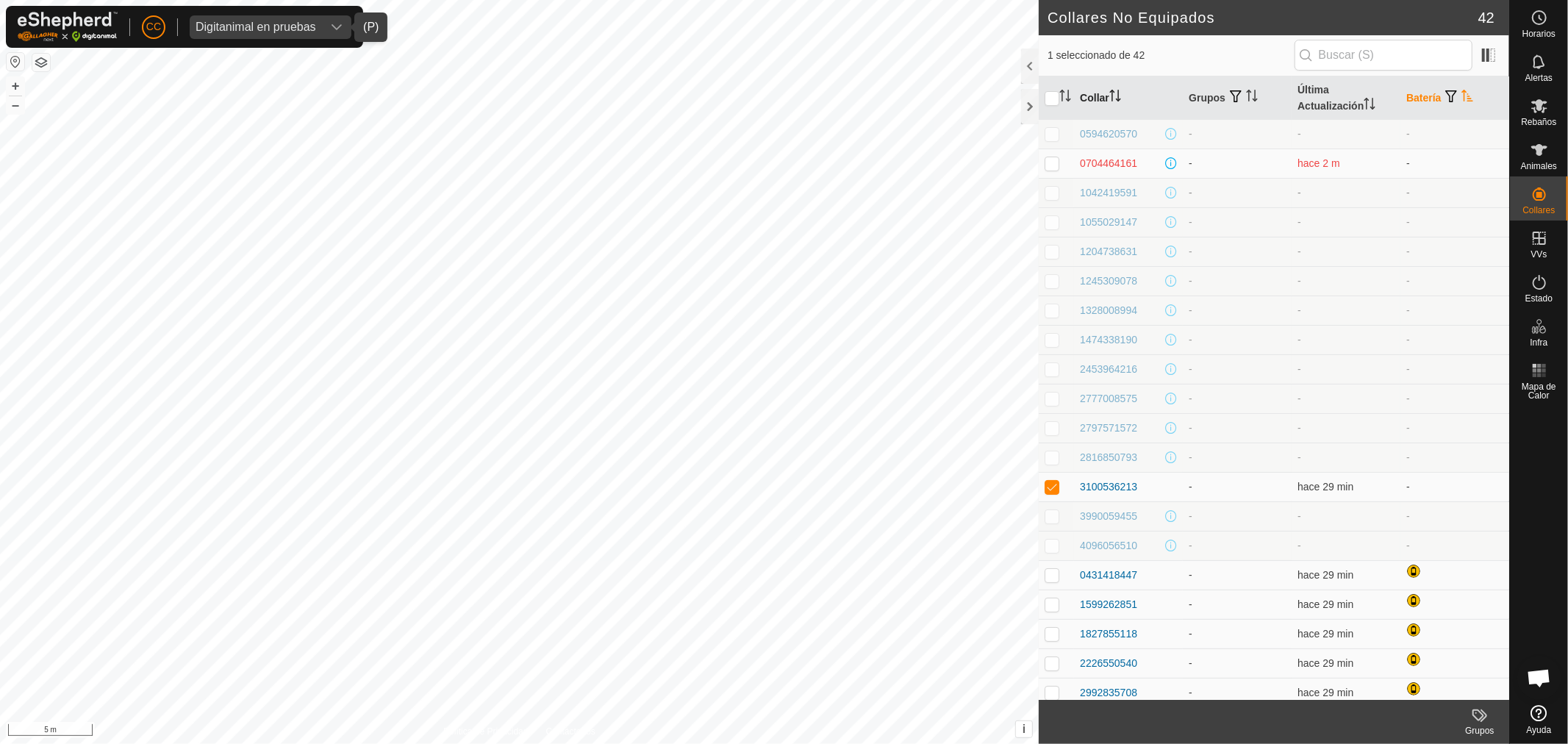
scroll to position [0, 0]
click at [1311, 78] on th "Última Actualización" at bounding box center [1346, 99] width 109 height 44
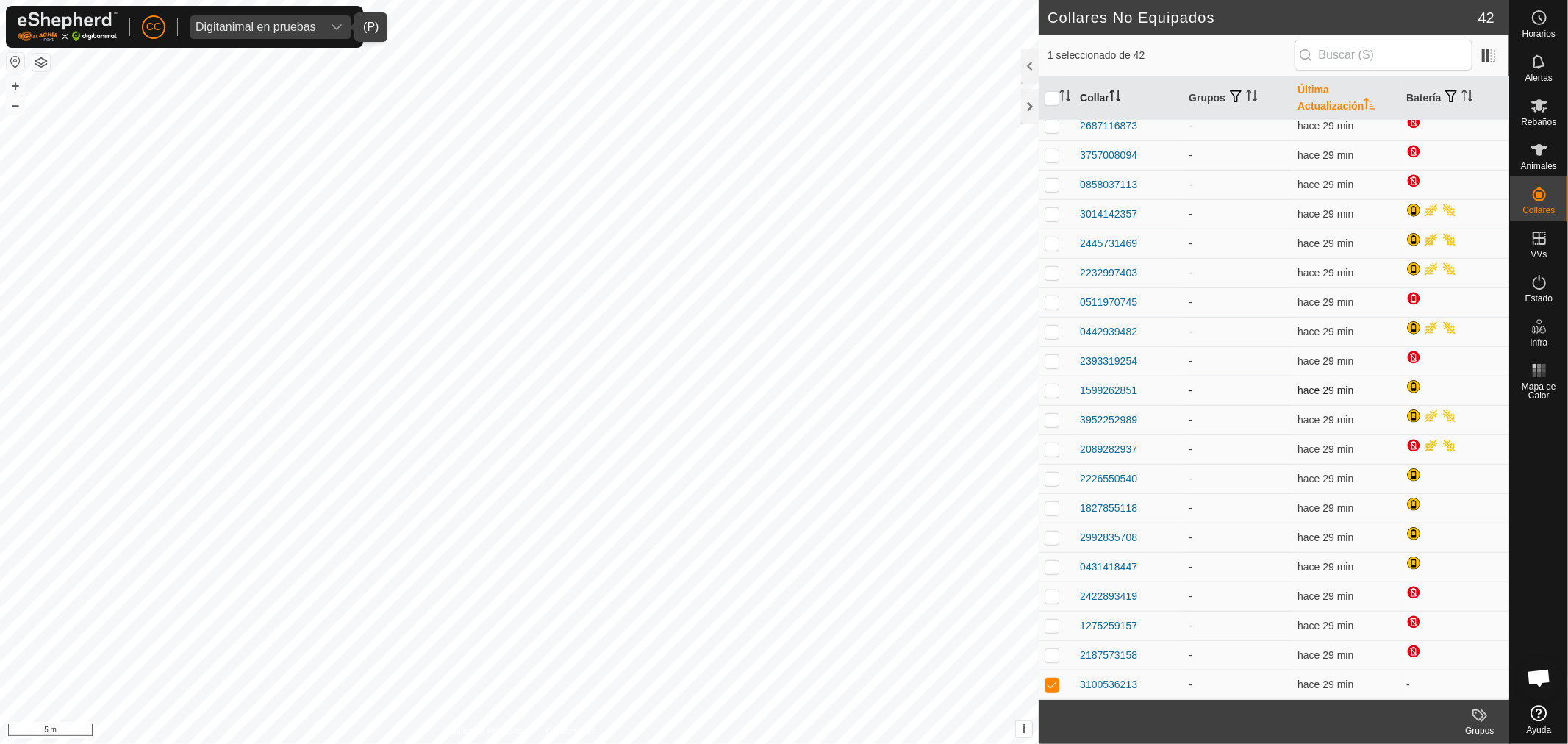
scroll to position [410, 0]
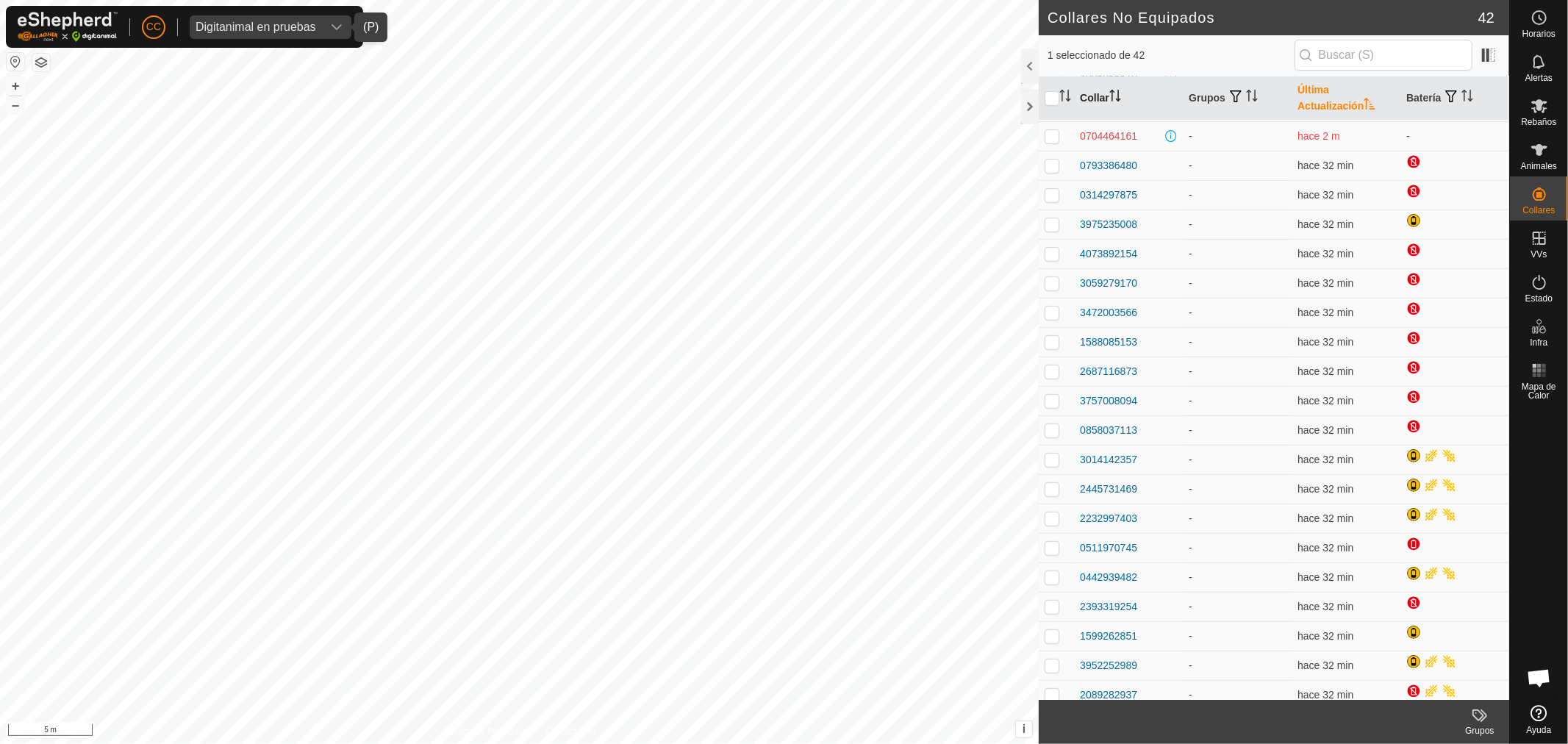
click at [265, 24] on div "Digitanimal en pruebas" at bounding box center [256, 27] width 121 height 12
type input "vi"
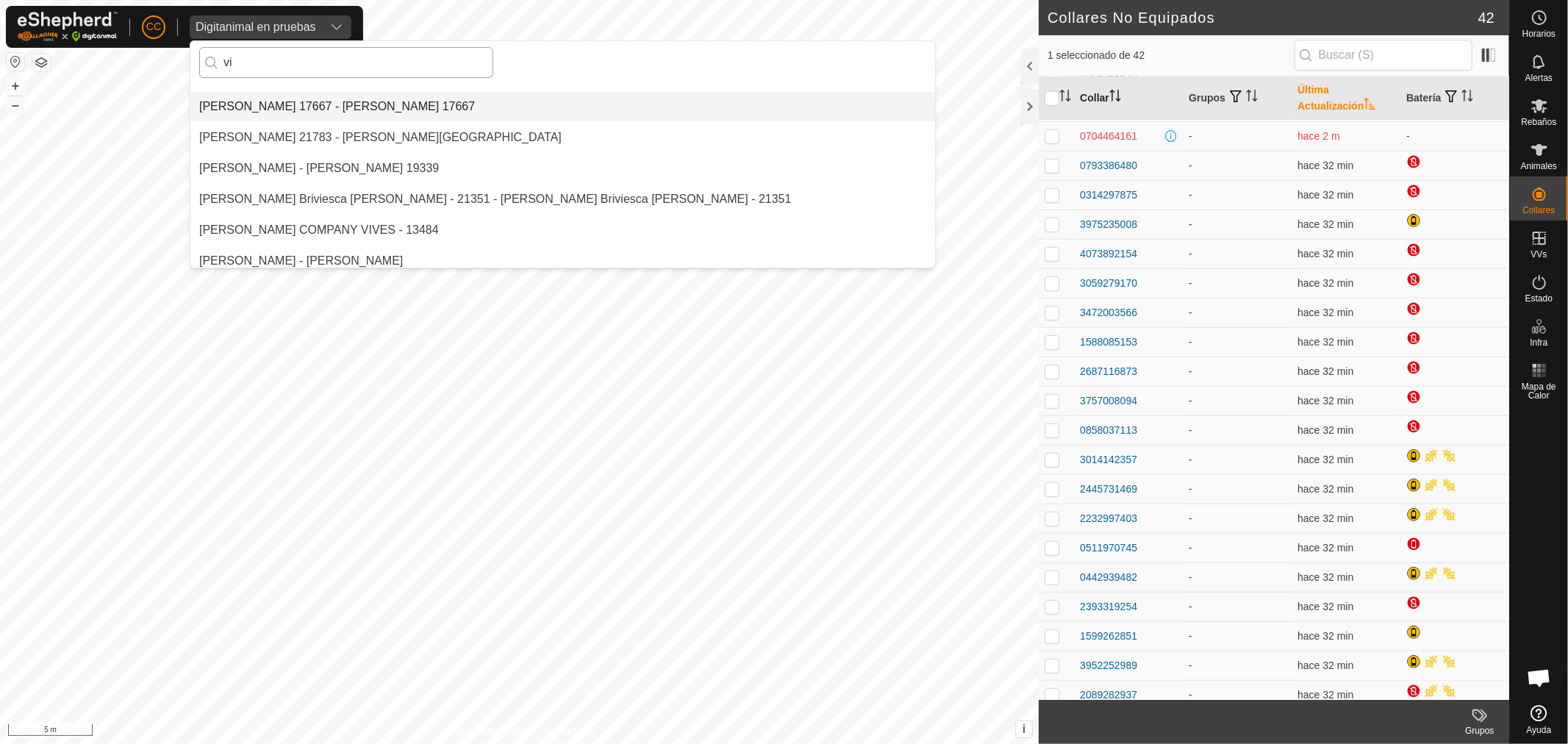
scroll to position [678, 0]
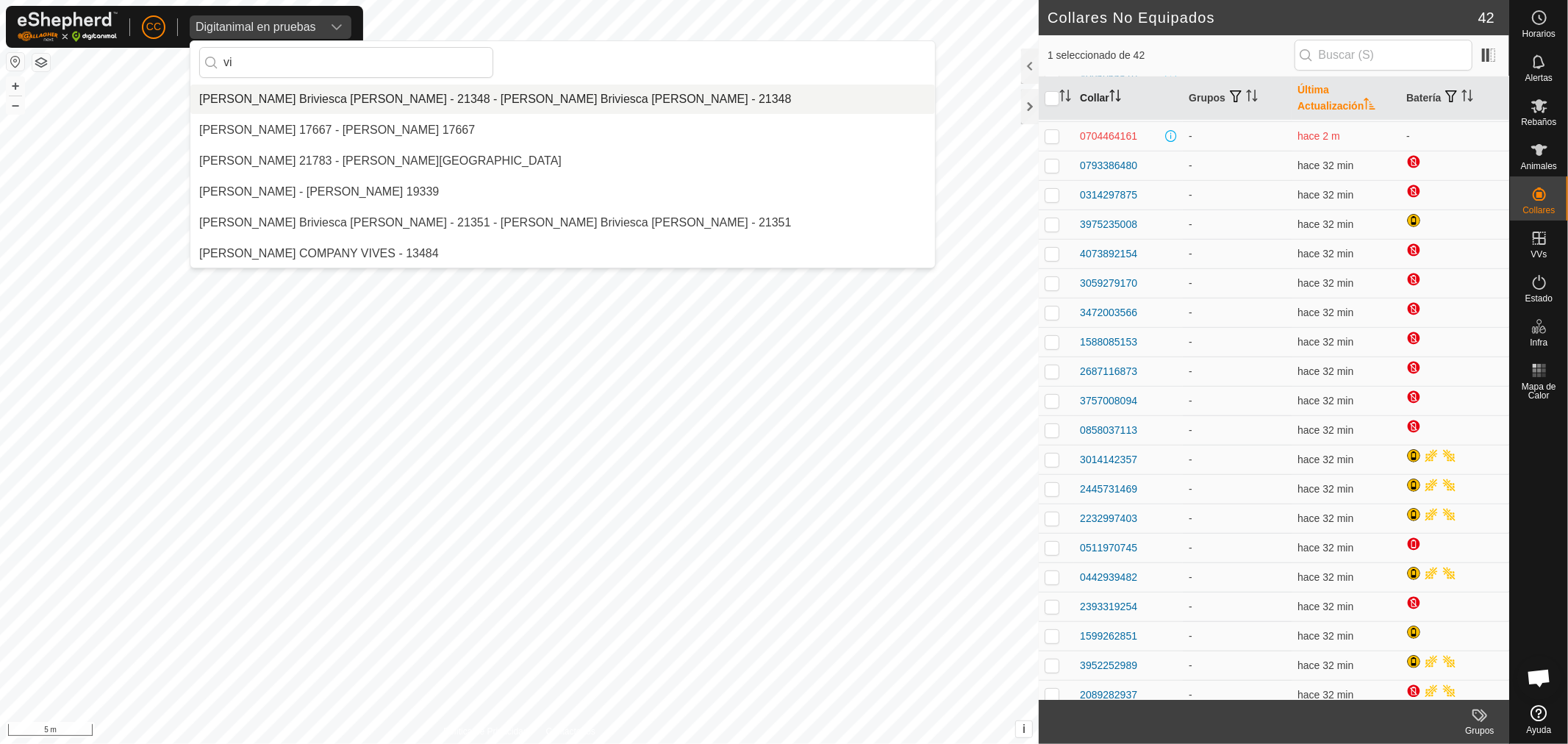
click at [185, 65] on div "CC Digitanimal en pruebas vi [PERSON_NAME] - 20951 - [PERSON_NAME] - 20951 [PER…" at bounding box center [784, 372] width 1568 height 744
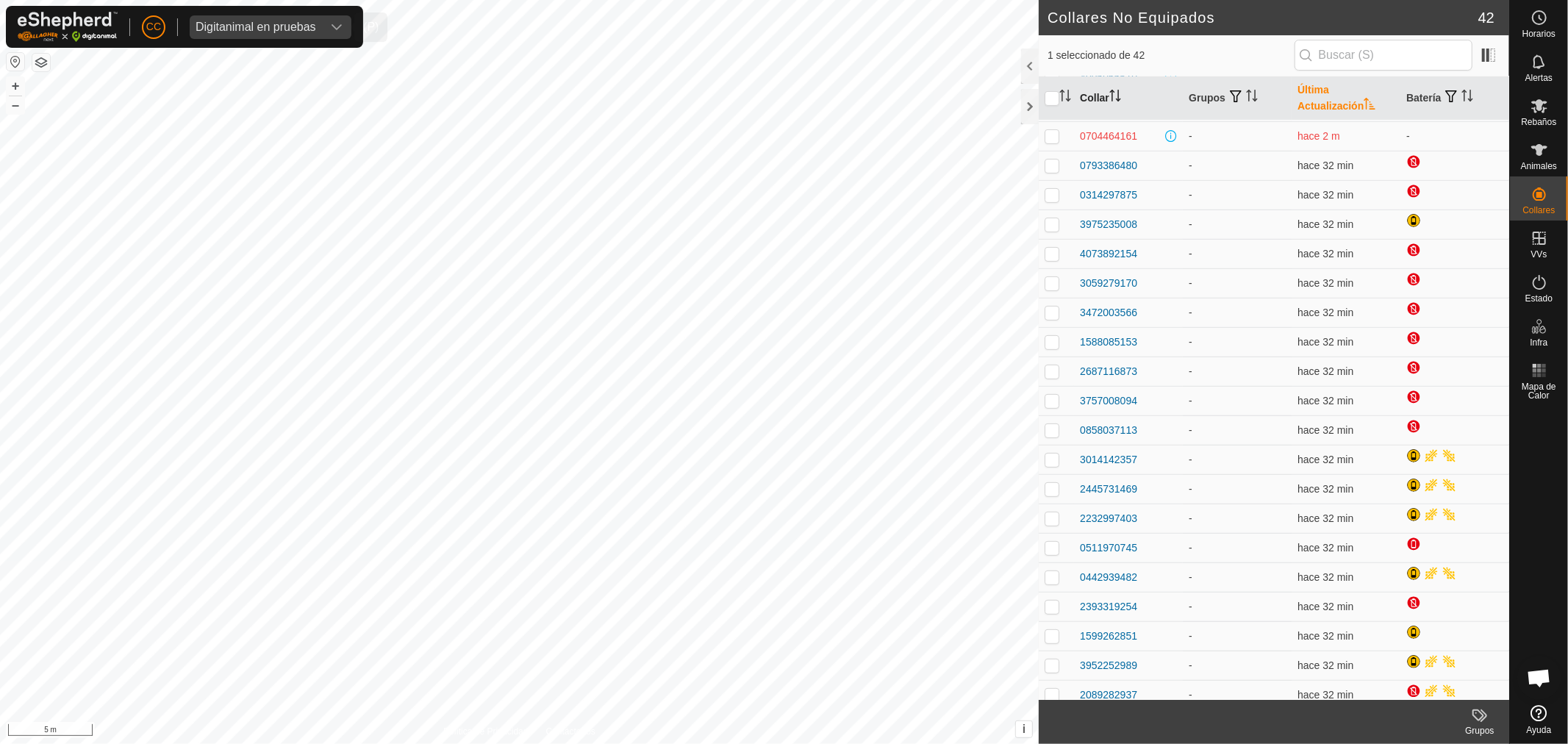
click at [324, 20] on div "dropdown trigger" at bounding box center [336, 27] width 30 height 24
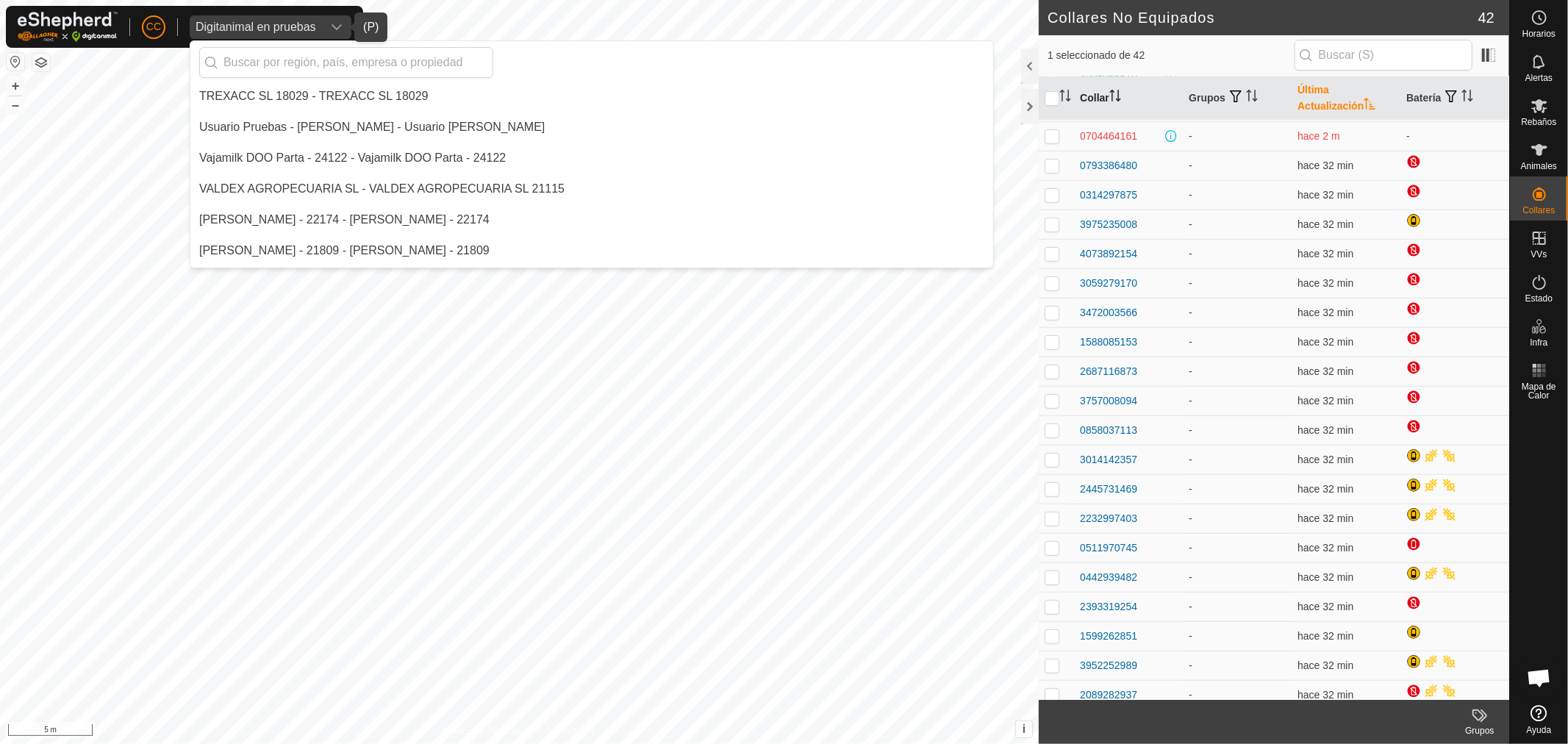
scroll to position [10498, 0]
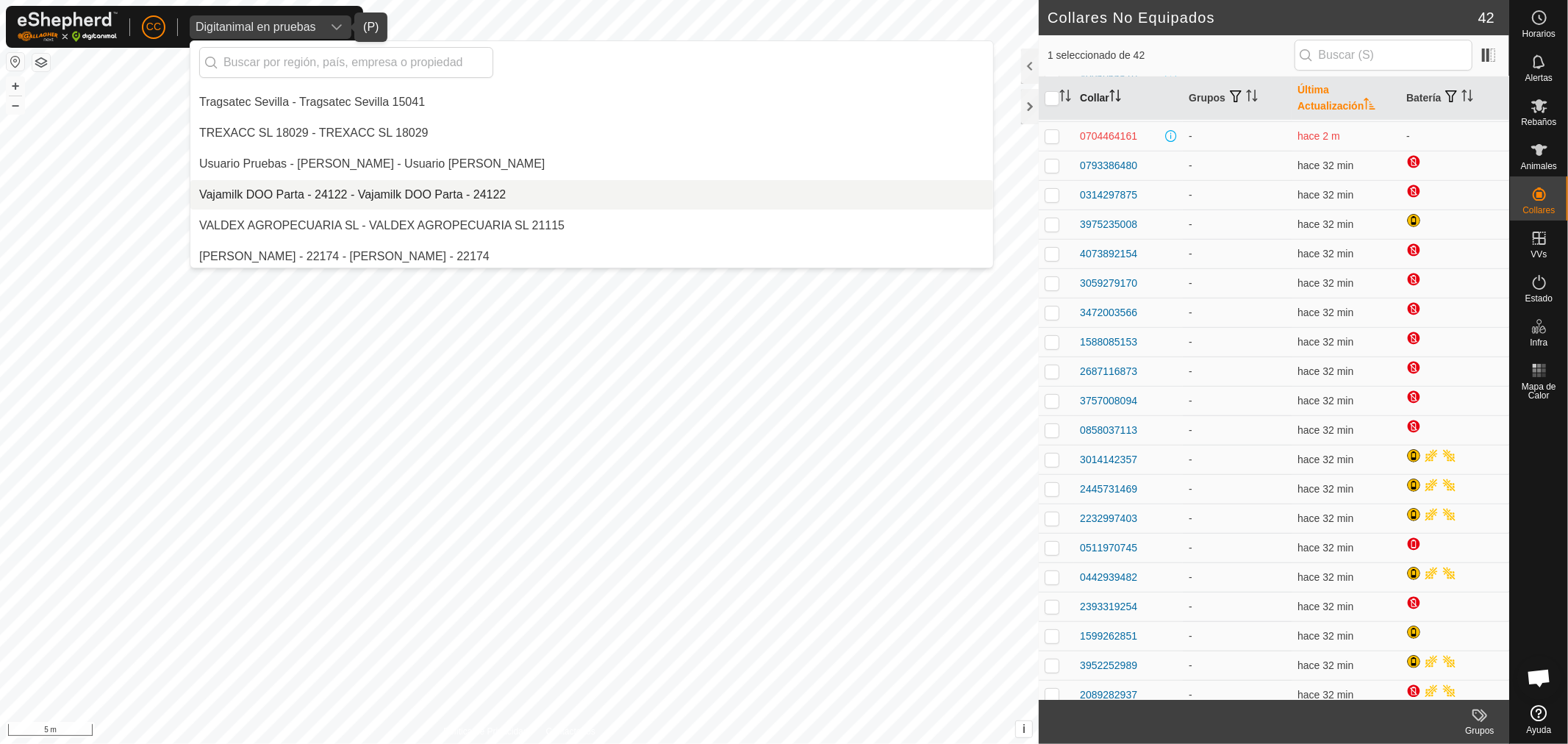
click at [335, 185] on li "Vajamilk DOO Parta - 24122 - Vajamilk DOO Parta - 24122" at bounding box center [591, 194] width 802 height 30
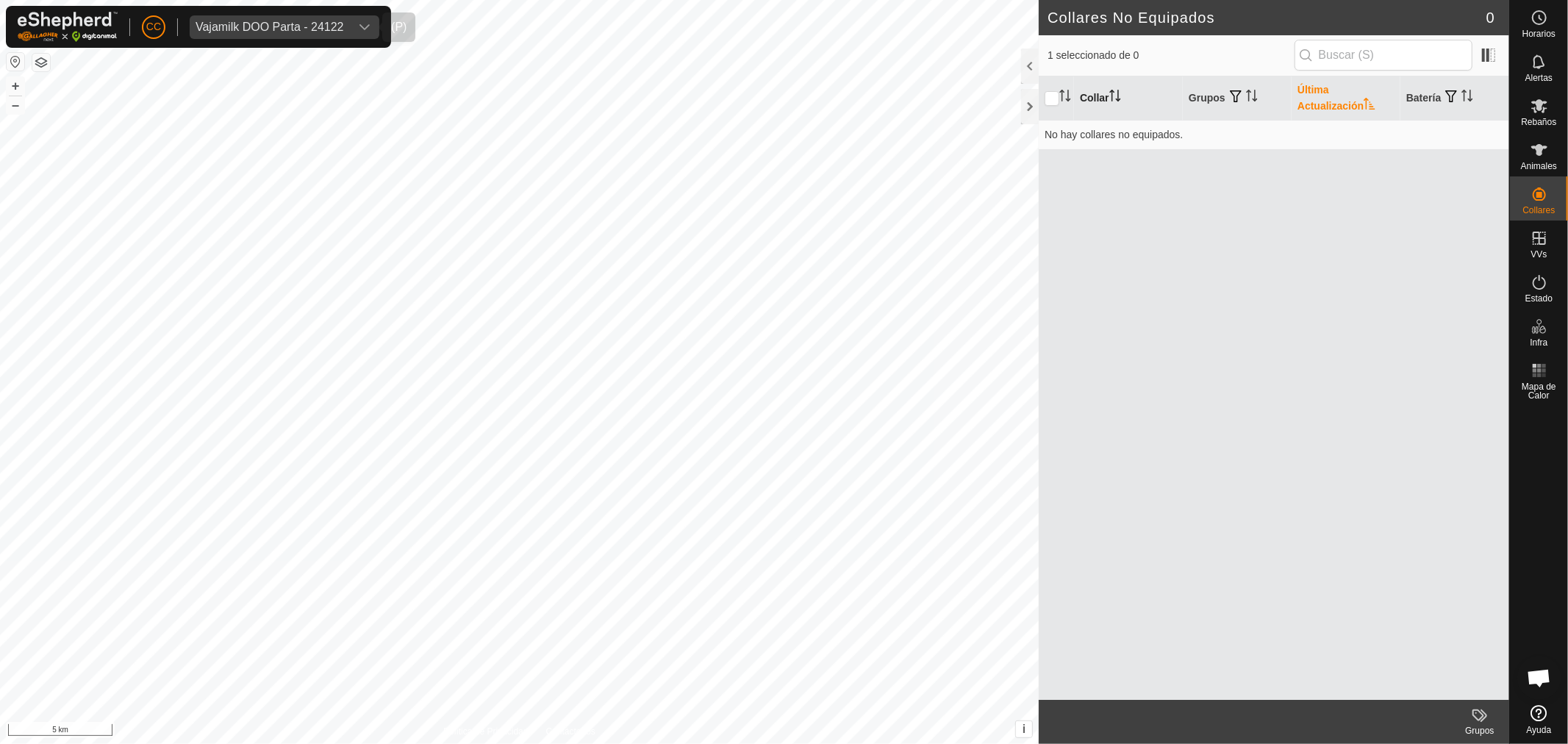
scroll to position [0, 0]
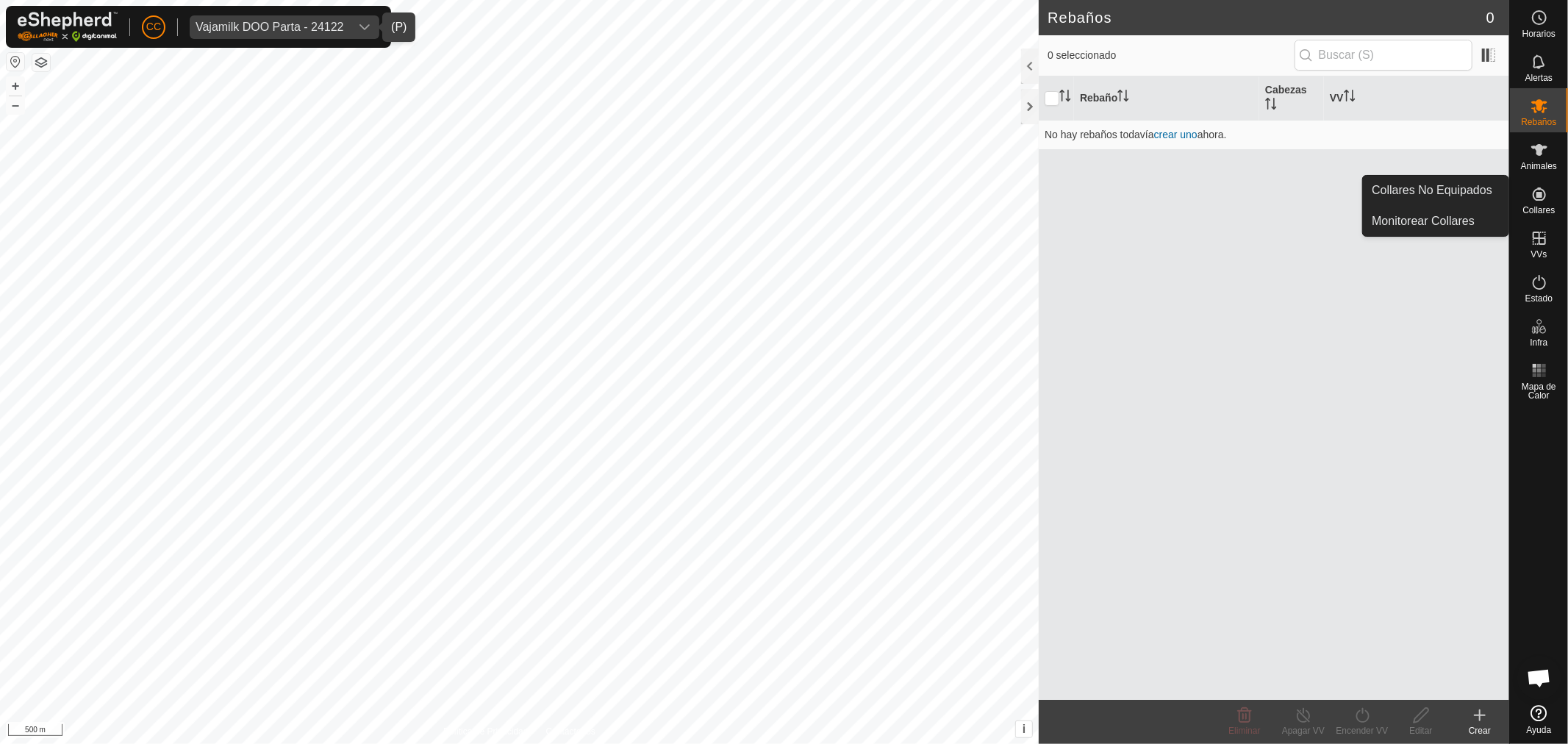
click at [1538, 193] on icon at bounding box center [1539, 194] width 14 height 14
click at [1457, 182] on link "Collares No Equipados" at bounding box center [1435, 190] width 146 height 30
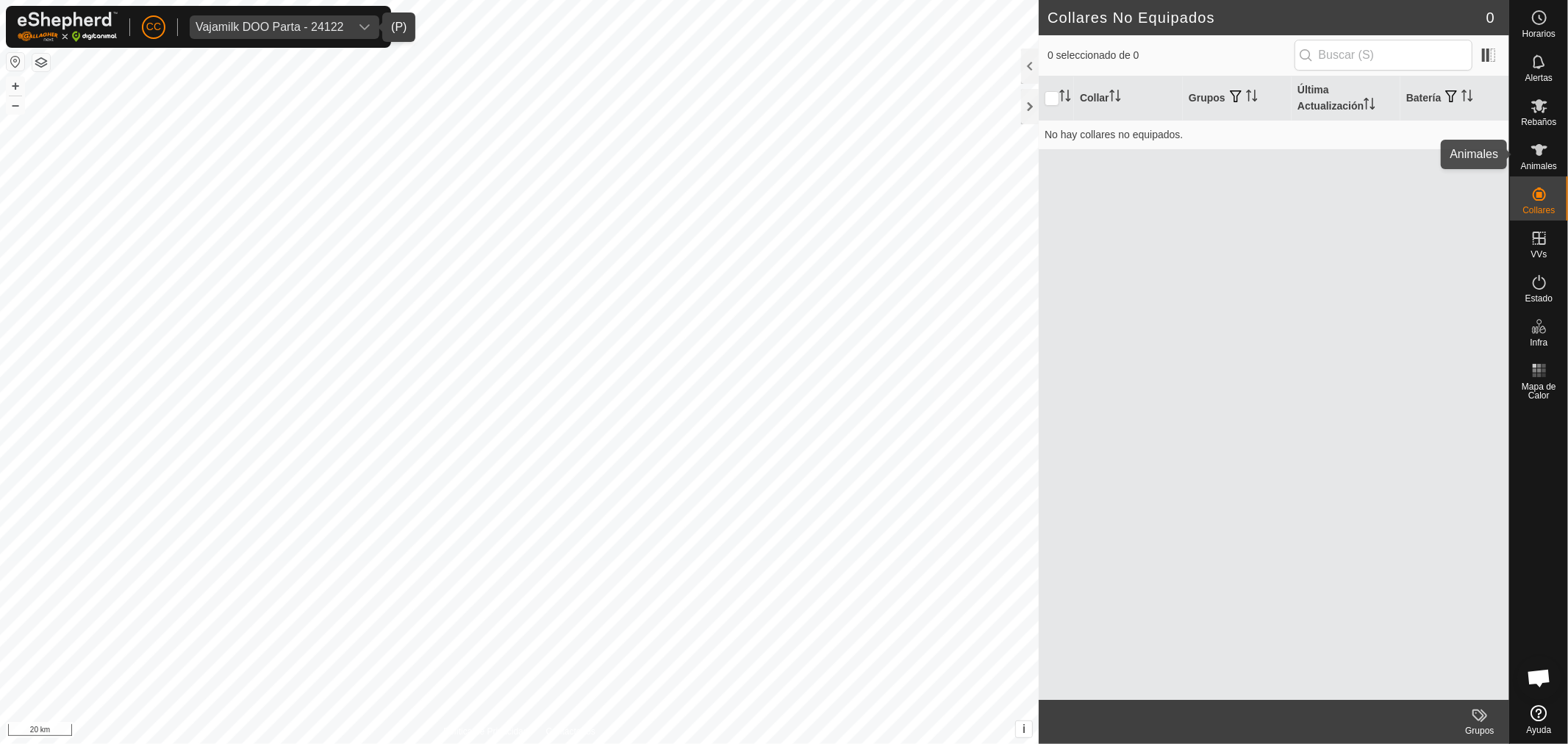
click at [1548, 159] on es-animals-svg-icon at bounding box center [1538, 150] width 26 height 24
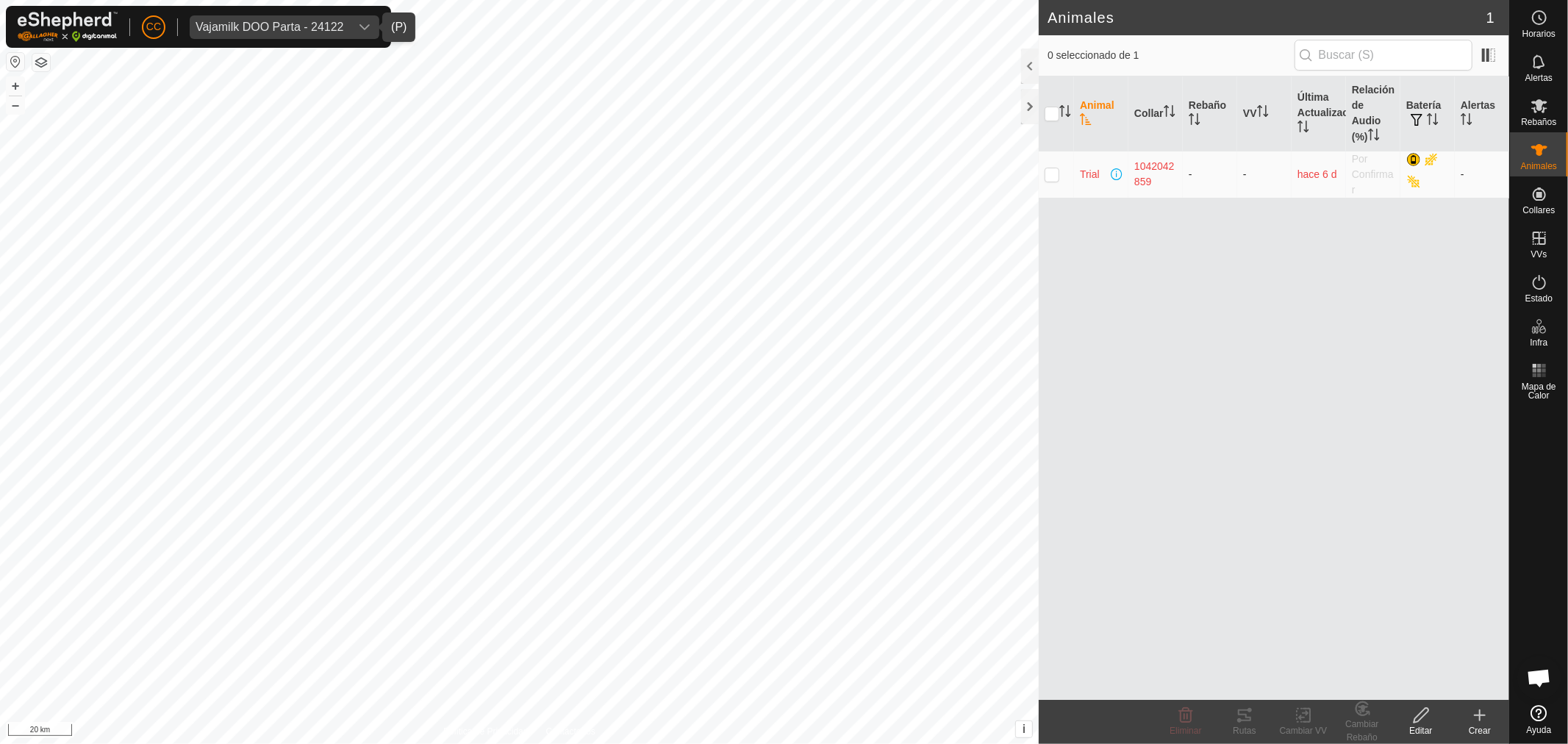
click at [1048, 175] on p-checkbox at bounding box center [1051, 175] width 14 height 12
checkbox input "true"
